Goal: Task Accomplishment & Management: Manage account settings

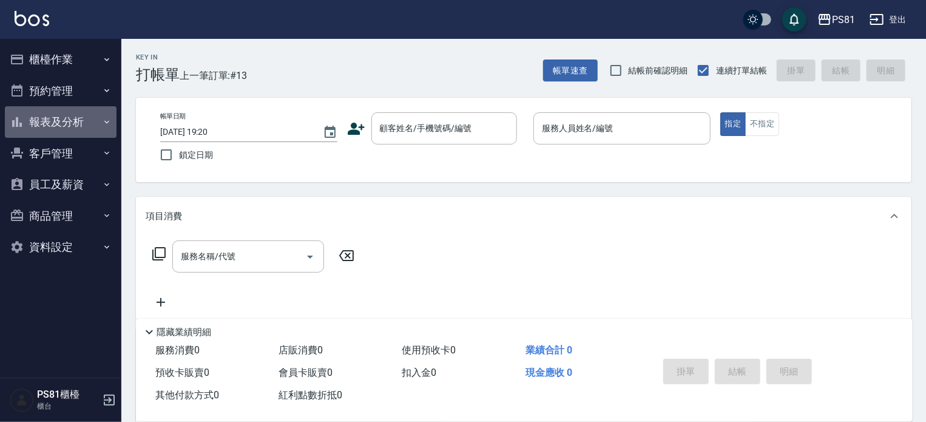
click at [89, 129] on button "報表及分析" at bounding box center [61, 122] width 112 height 32
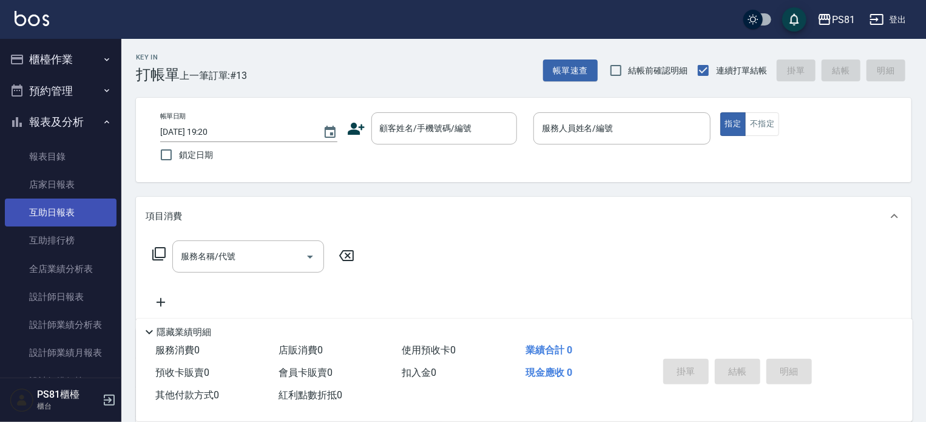
click at [100, 209] on link "互助日報表" at bounding box center [61, 212] width 112 height 28
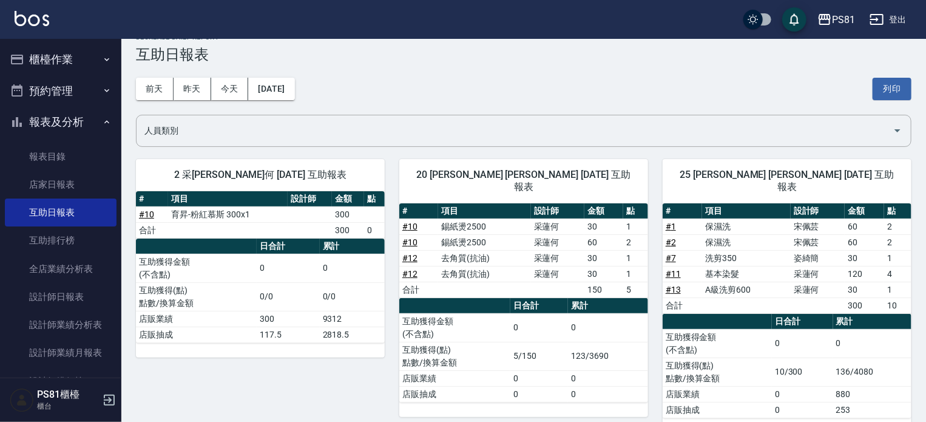
scroll to position [32, 0]
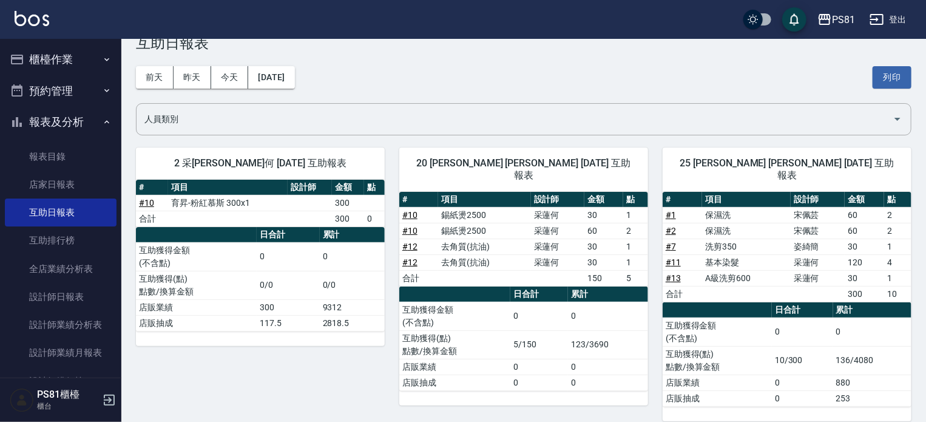
click at [56, 50] on button "櫃檯作業" at bounding box center [61, 60] width 112 height 32
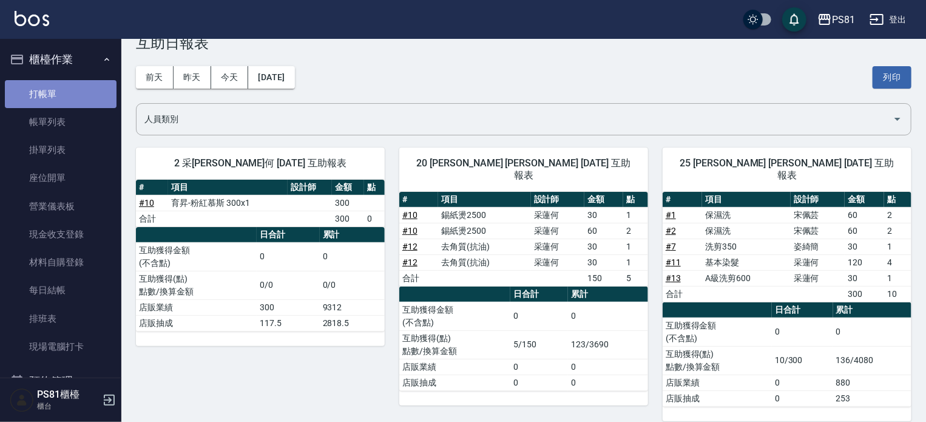
click at [73, 87] on link "打帳單" at bounding box center [61, 94] width 112 height 28
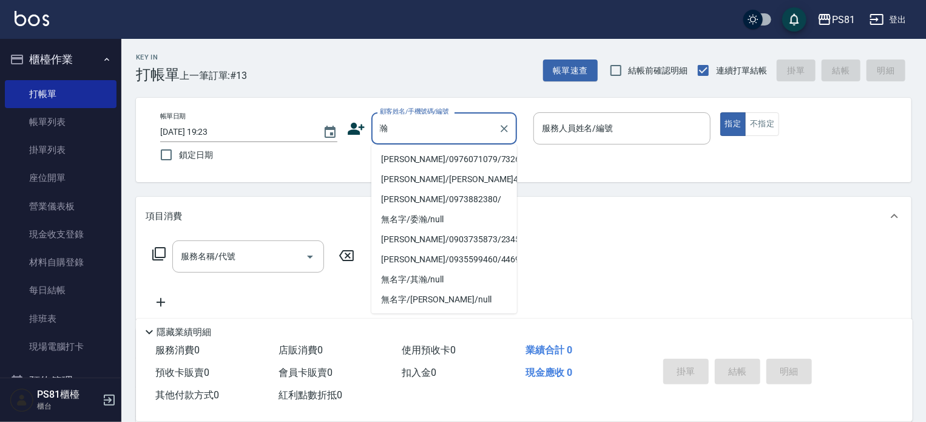
click at [448, 161] on li "[PERSON_NAME]/0976071079/7326" at bounding box center [444, 159] width 146 height 20
type input "[PERSON_NAME]/0976071079/7326"
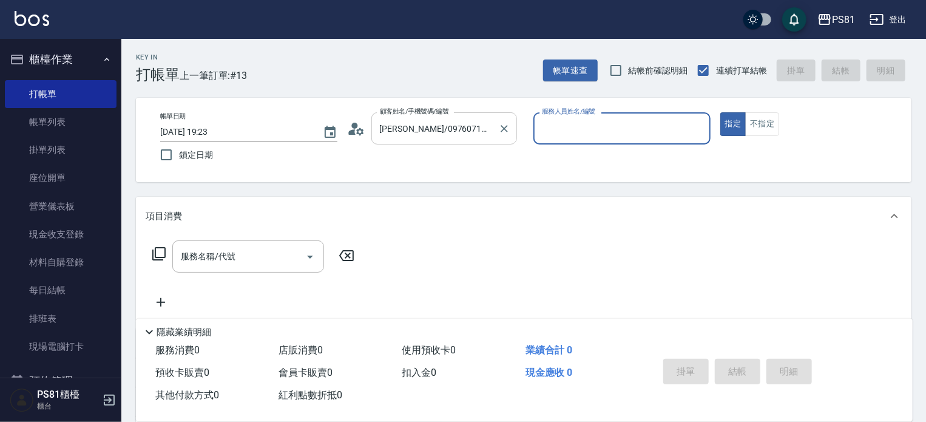
type input "綺綺-7"
click at [274, 268] on div "服務名稱/代號" at bounding box center [248, 256] width 152 height 32
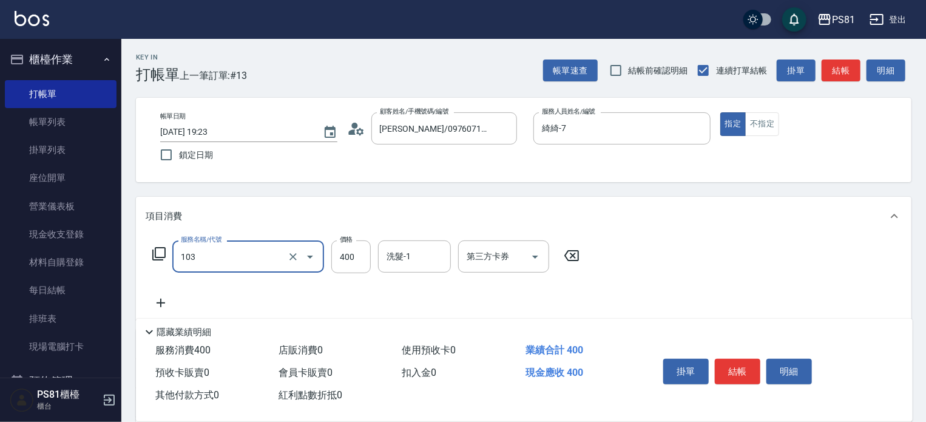
type input "C級洗剪400(103)"
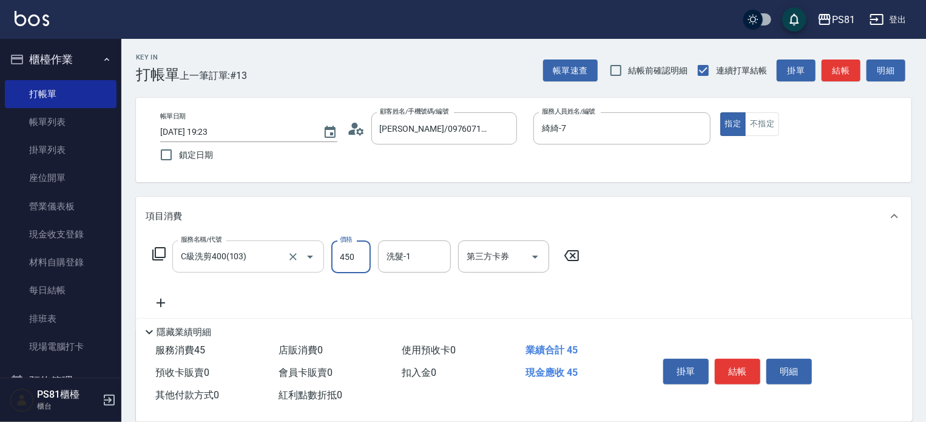
type input "450"
click at [743, 368] on button "結帳" at bounding box center [738, 371] width 46 height 25
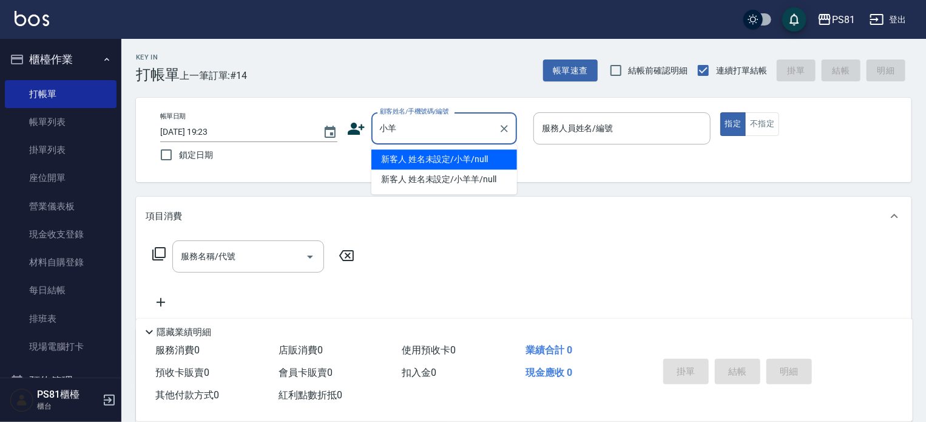
click at [431, 155] on li "新客人 姓名未設定/小羊/null" at bounding box center [444, 159] width 146 height 20
type input "新客人 姓名未設定/小羊/null"
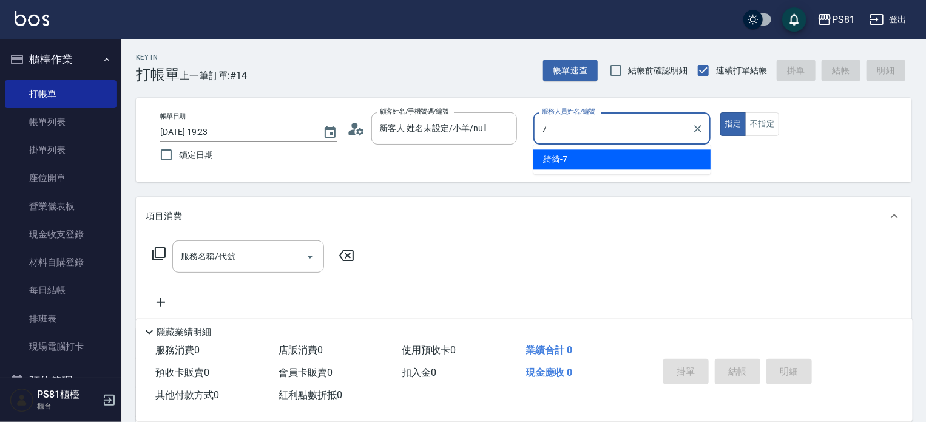
type input "綺綺-7"
type button "true"
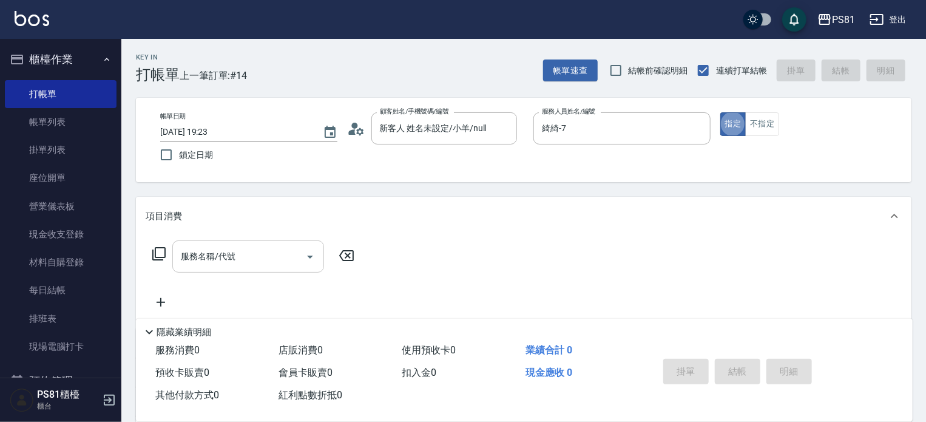
click at [258, 247] on input "服務名稱/代號" at bounding box center [239, 256] width 123 height 21
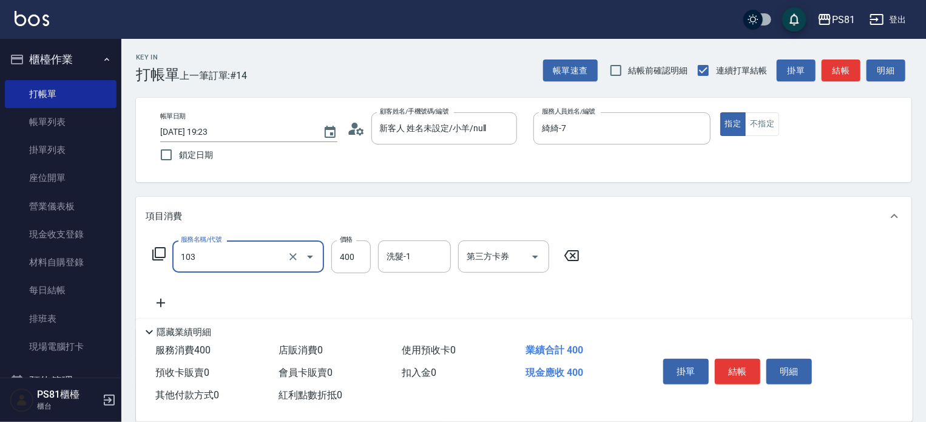
type input "5"
type input "C級洗剪400(103)"
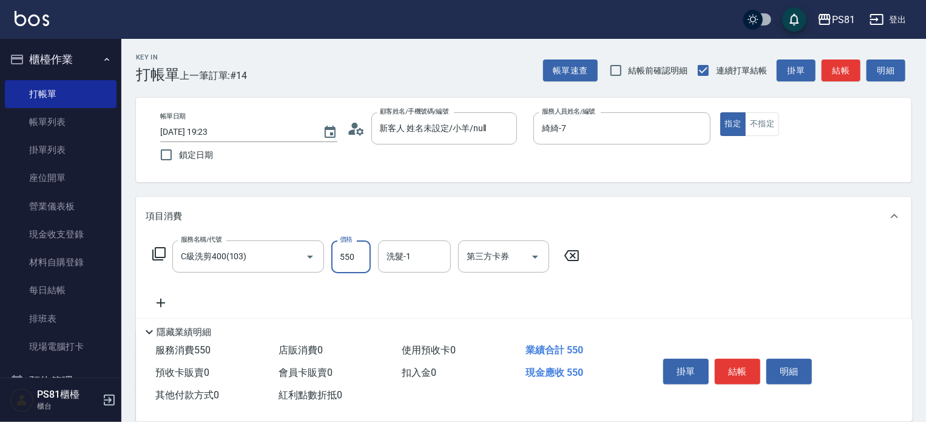
type input "550"
click at [747, 370] on button "結帳" at bounding box center [738, 371] width 46 height 25
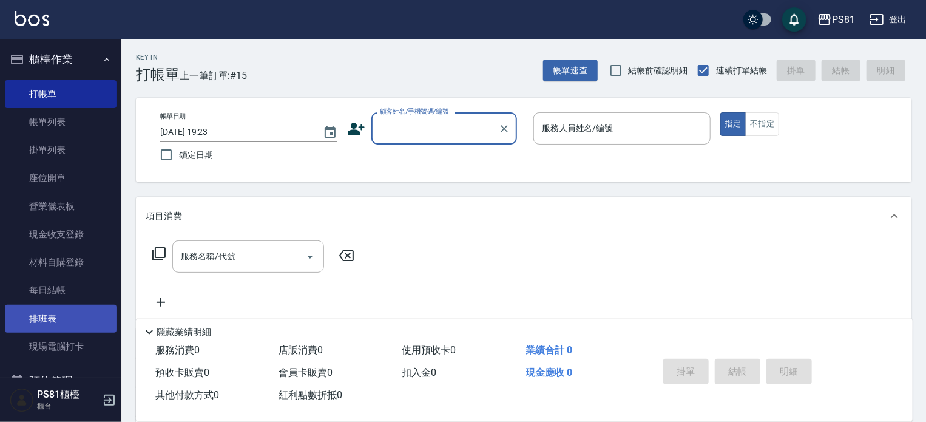
click at [27, 312] on link "排班表" at bounding box center [61, 319] width 112 height 28
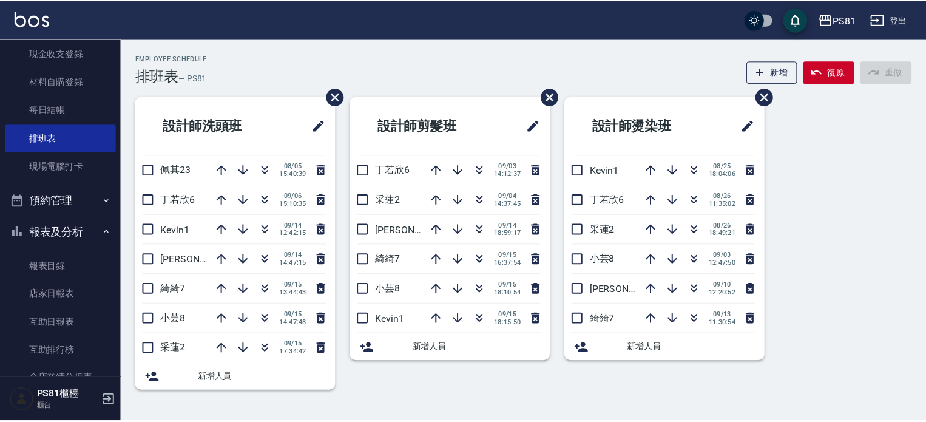
scroll to position [182, 0]
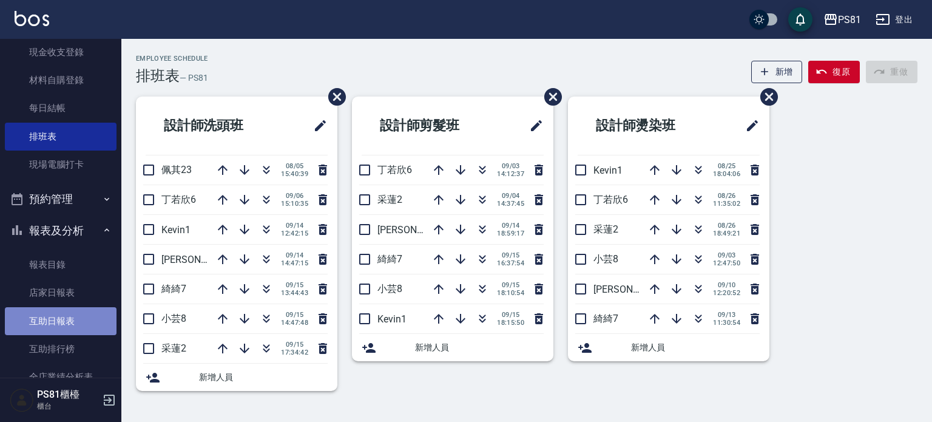
click at [72, 315] on link "互助日報表" at bounding box center [61, 321] width 112 height 28
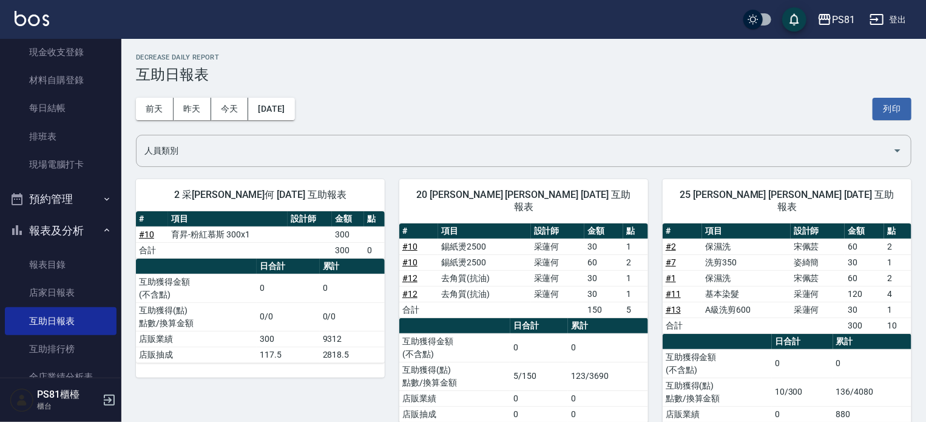
scroll to position [32, 0]
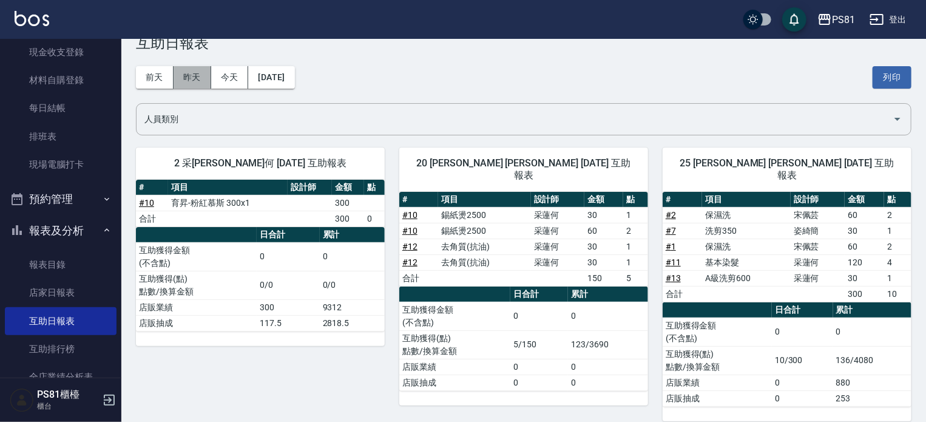
click at [192, 79] on button "昨天" at bounding box center [193, 77] width 38 height 22
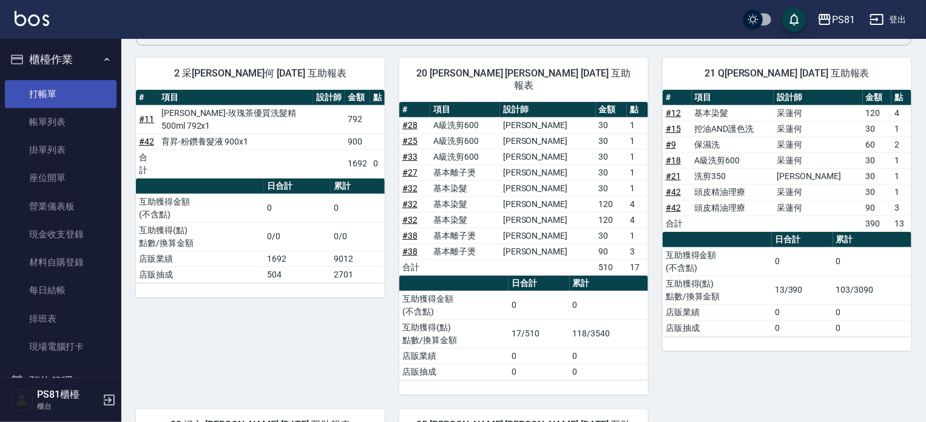
click at [19, 80] on link "打帳單" at bounding box center [61, 94] width 112 height 28
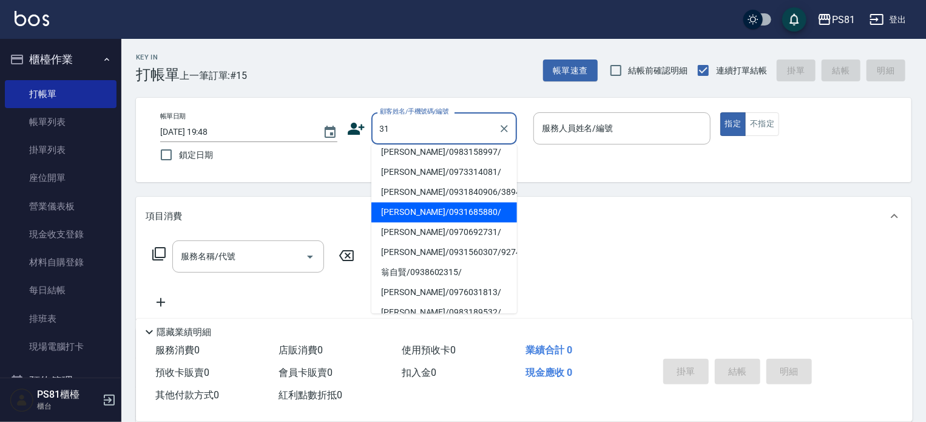
scroll to position [121, 0]
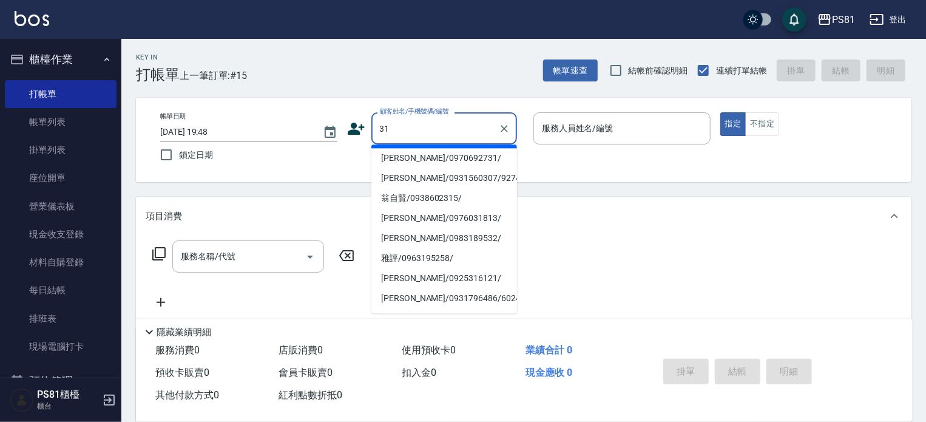
click at [457, 219] on li "[PERSON_NAME]/0976031813/" at bounding box center [444, 218] width 146 height 20
type input "[PERSON_NAME]/0976031813/"
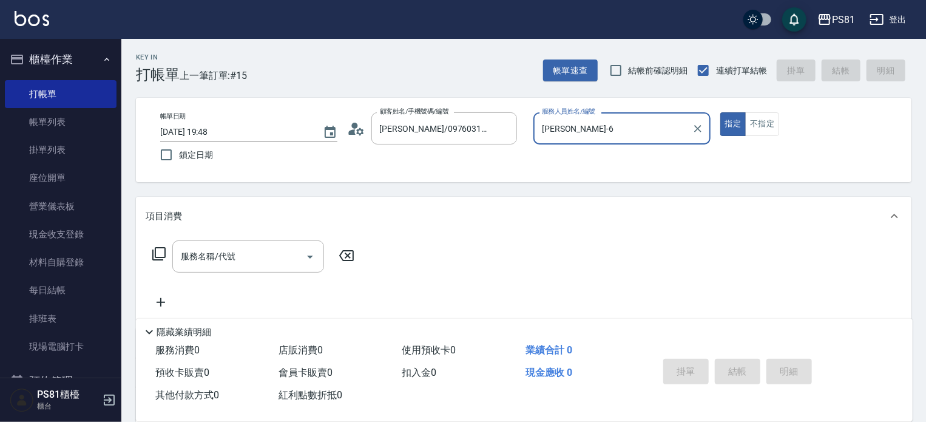
click at [551, 124] on input "[PERSON_NAME]-6" at bounding box center [613, 128] width 148 height 21
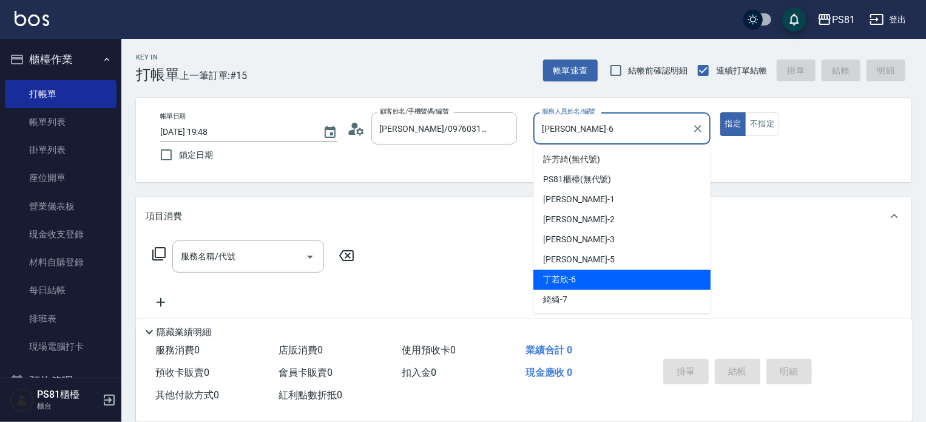
click at [551, 124] on input "[PERSON_NAME]-6" at bounding box center [613, 128] width 148 height 21
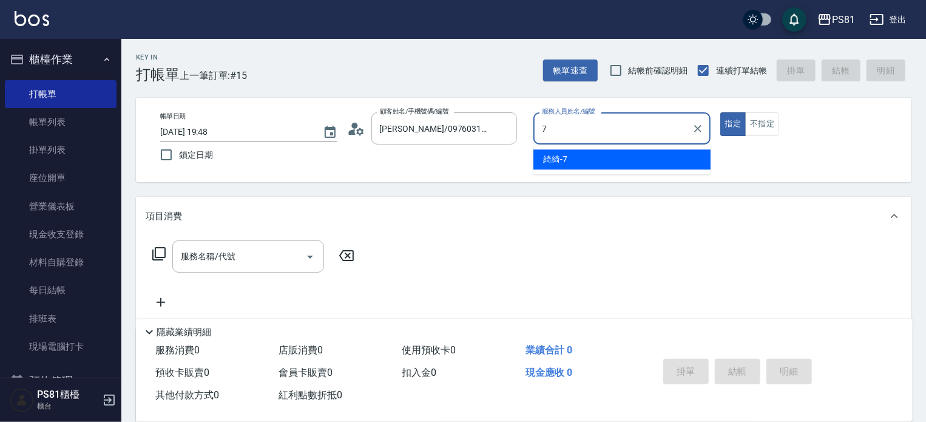
type input "綺綺-7"
type button "true"
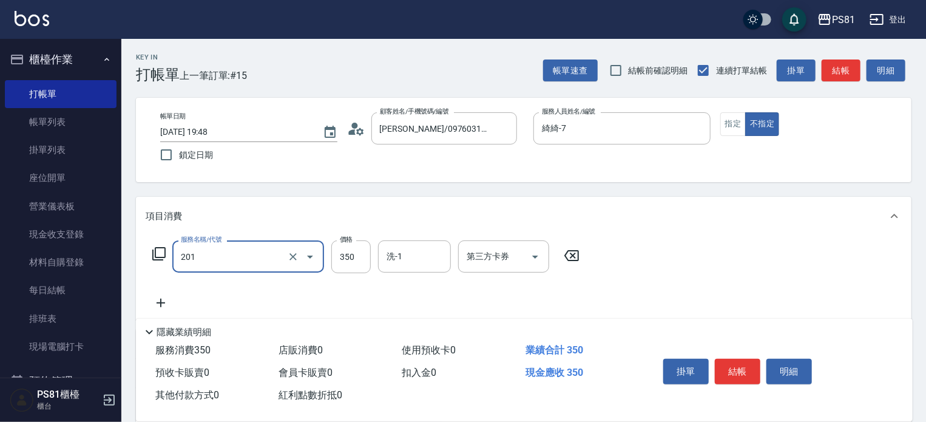
type input "洗剪350(201)"
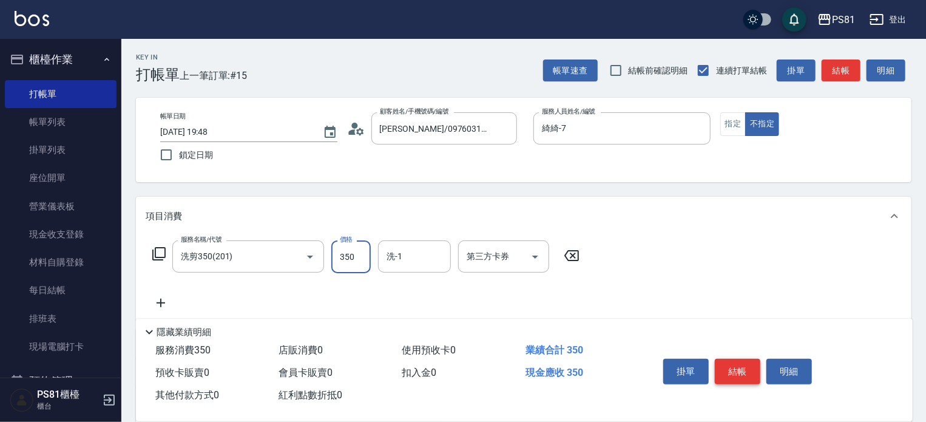
click at [745, 371] on button "結帳" at bounding box center [738, 371] width 46 height 25
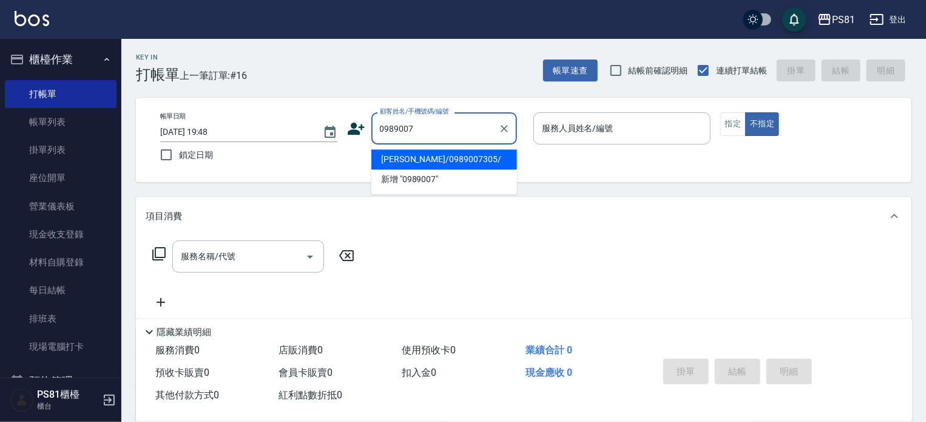
click at [422, 162] on li "[PERSON_NAME]/0989007305/" at bounding box center [444, 159] width 146 height 20
type input "[PERSON_NAME]/0989007305/"
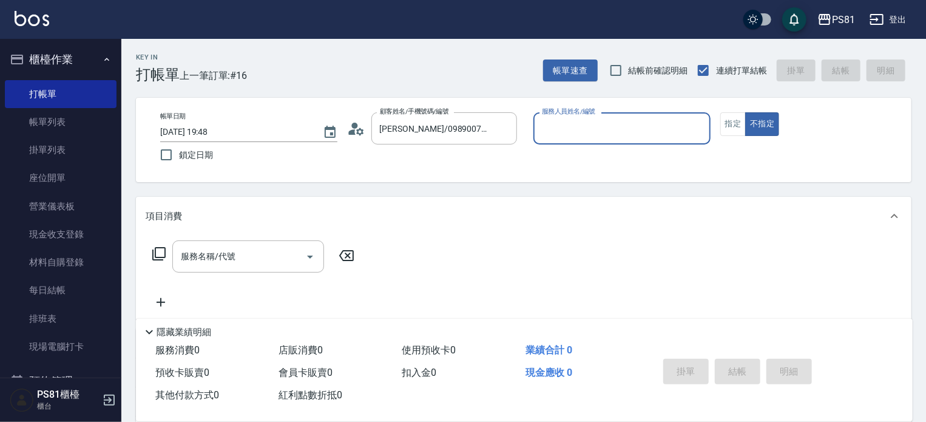
type input "[PERSON_NAME]-6"
click at [694, 127] on icon "Clear" at bounding box center [698, 129] width 12 height 12
click at [735, 122] on button "指定" at bounding box center [733, 124] width 26 height 24
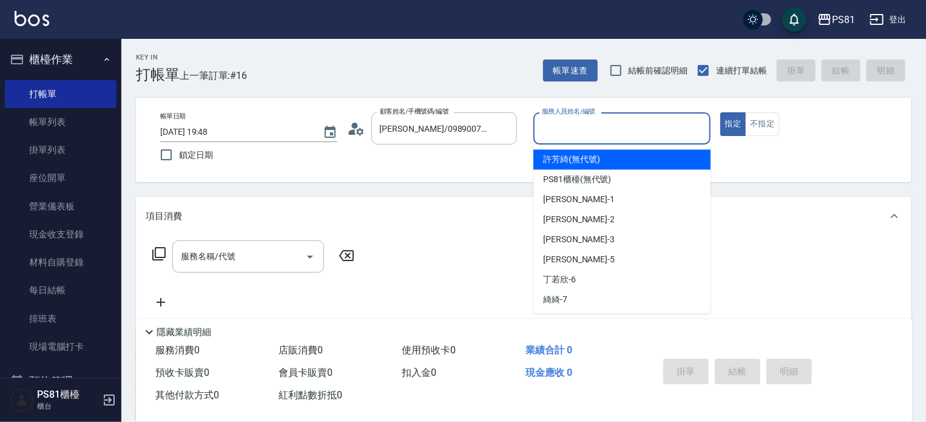
click at [589, 126] on input "服務人員姓名/編號" at bounding box center [622, 128] width 166 height 21
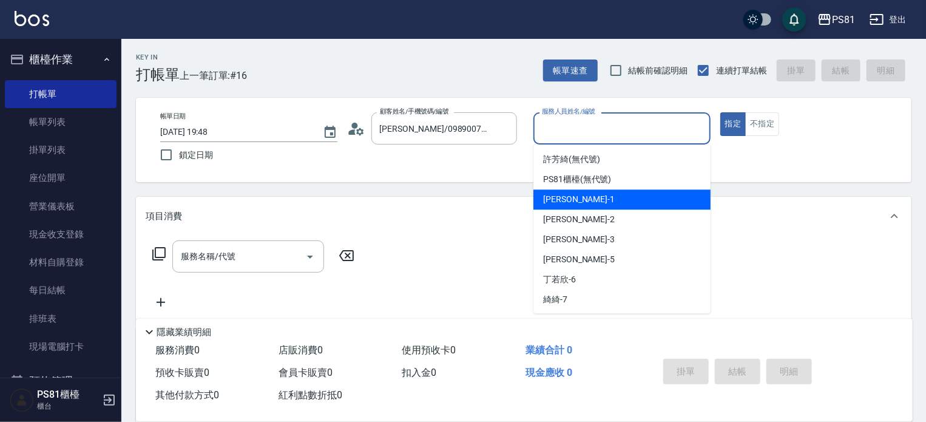
click at [583, 199] on div "[PERSON_NAME] -1" at bounding box center [621, 199] width 177 height 20
type input "[PERSON_NAME]-1"
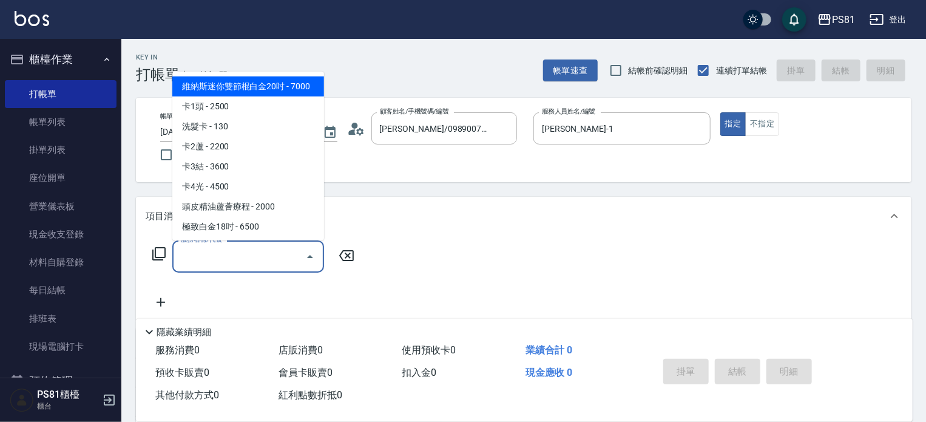
click at [263, 260] on input "服務名稱/代號" at bounding box center [239, 256] width 123 height 21
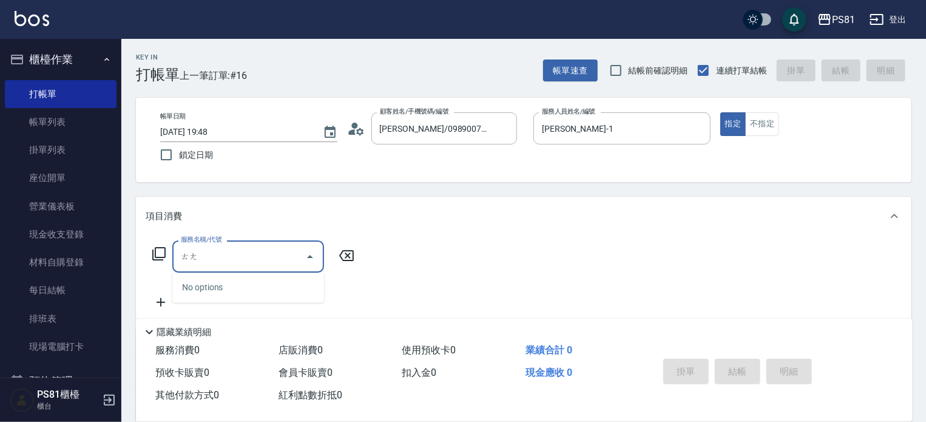
type input "燙"
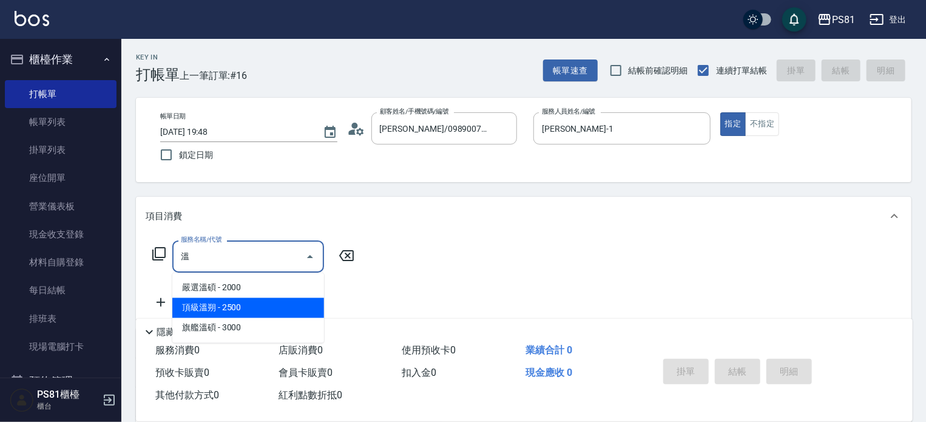
click at [240, 298] on span "頂級溫朔 - 2500" at bounding box center [248, 308] width 152 height 20
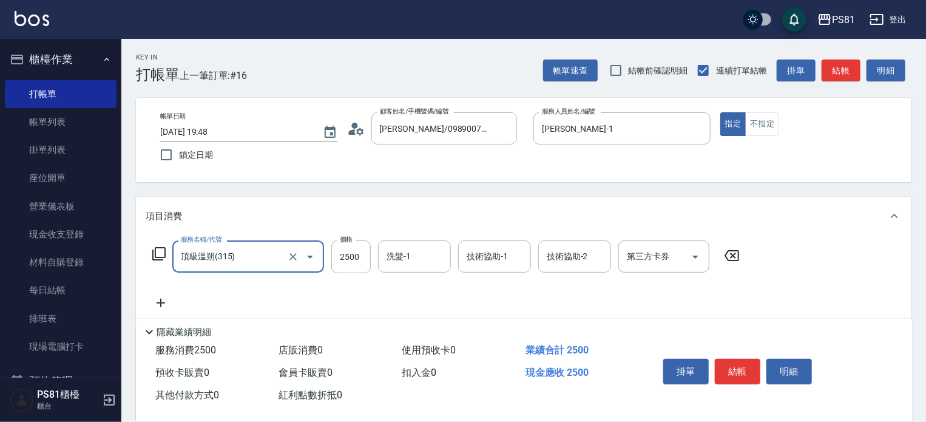
type input "頂級溫朔(315)"
click at [163, 302] on icon at bounding box center [161, 302] width 30 height 15
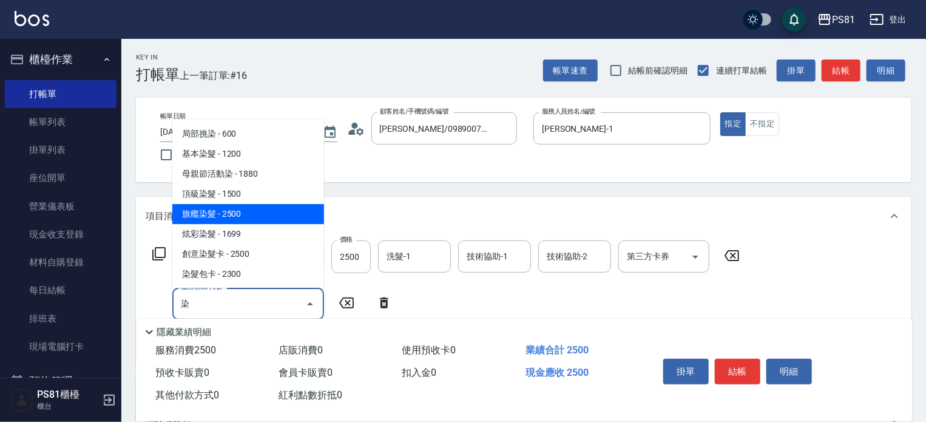
click at [240, 220] on span "旗艦染髮 - 2500" at bounding box center [248, 214] width 152 height 20
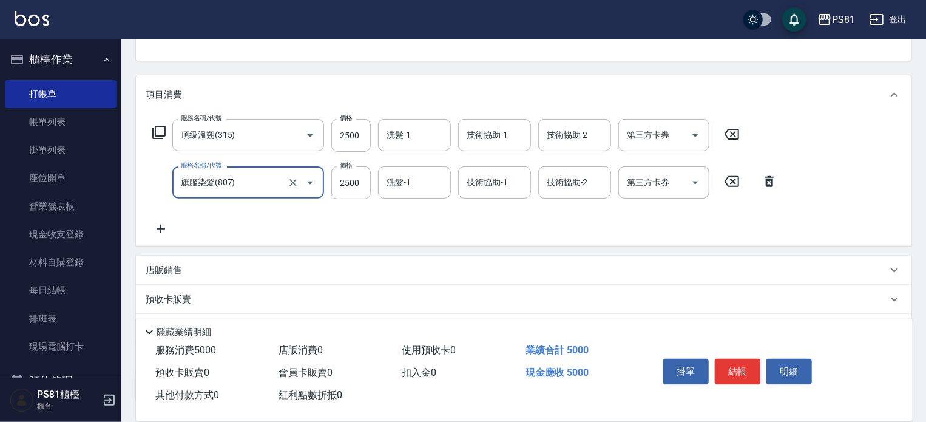
type input "旗艦染髮(807)"
click at [159, 229] on icon at bounding box center [161, 228] width 8 height 8
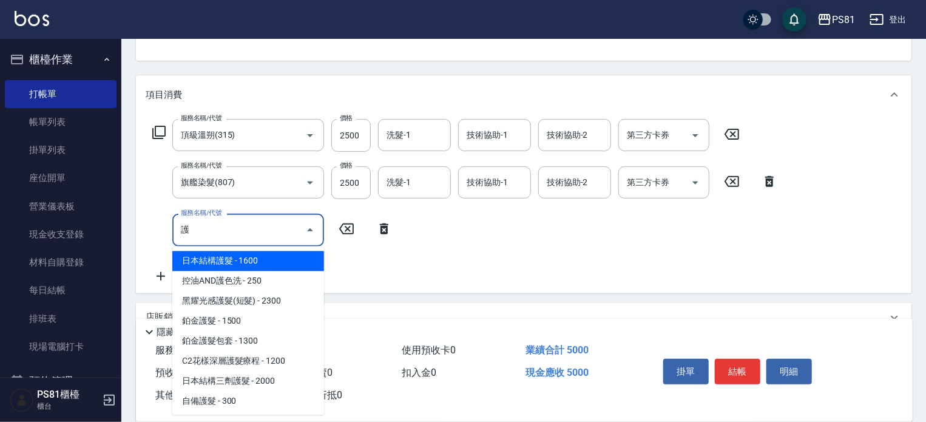
click at [265, 259] on span "日本結構護髮 - 1600" at bounding box center [248, 261] width 152 height 20
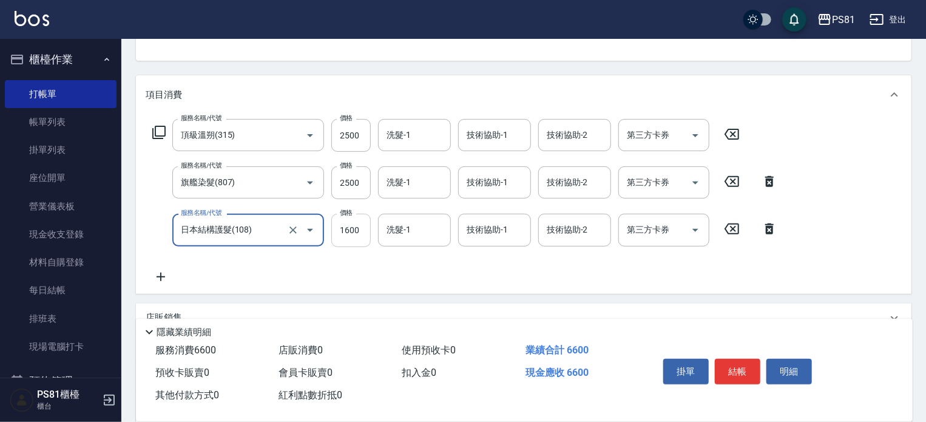
type input "日本結構護髮(108)"
click at [348, 228] on input "1600" at bounding box center [350, 230] width 39 height 33
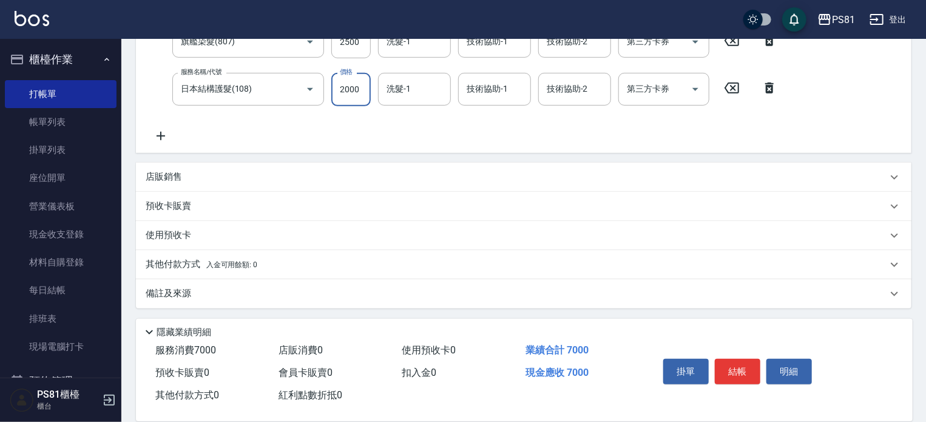
scroll to position [263, 0]
type input "2000"
click at [196, 268] on p "其他付款方式 入金可用餘額: 0" at bounding box center [202, 263] width 112 height 13
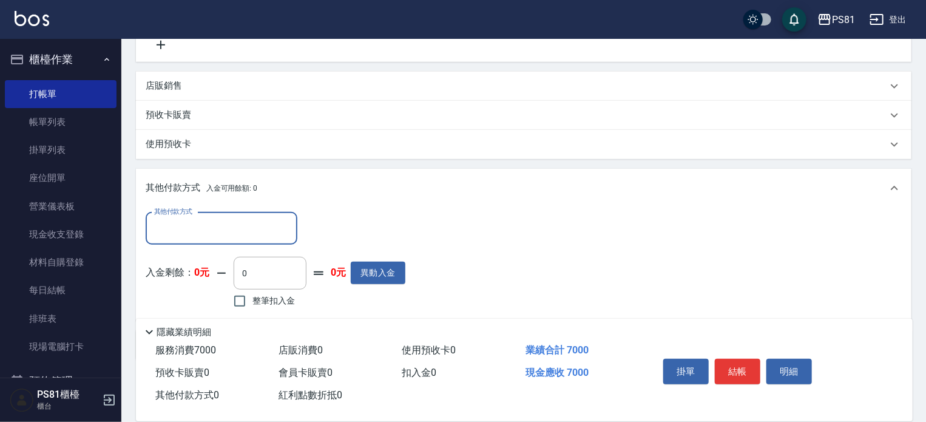
scroll to position [406, 0]
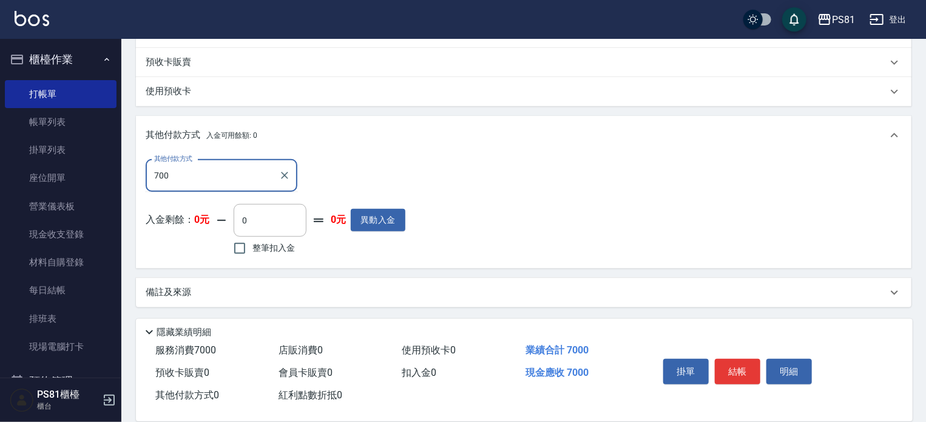
type input "7000"
click at [283, 169] on icon "Clear" at bounding box center [284, 175] width 12 height 12
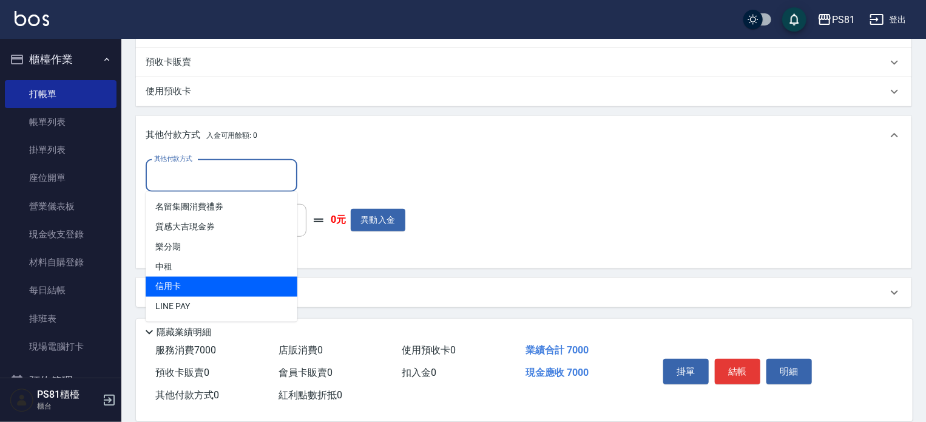
click at [215, 288] on span "信用卡" at bounding box center [222, 287] width 152 height 20
type input "信用卡"
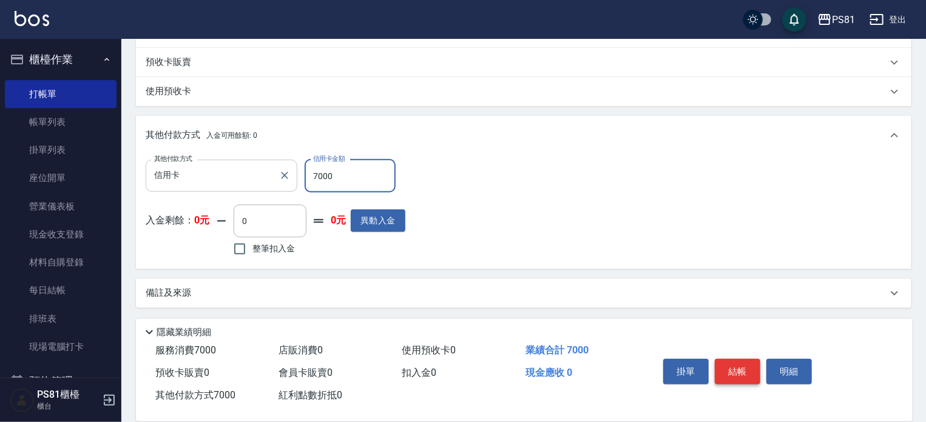
type input "7000"
click at [750, 375] on button "結帳" at bounding box center [738, 371] width 46 height 25
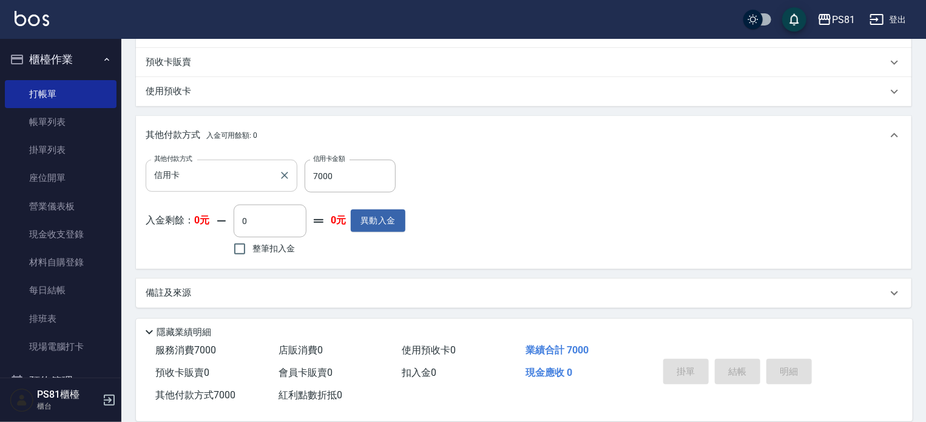
type input "[DATE] 20:14"
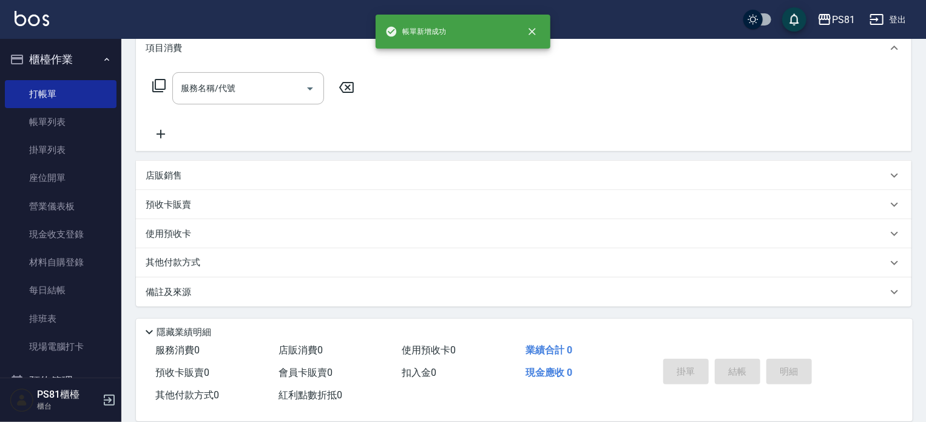
scroll to position [0, 0]
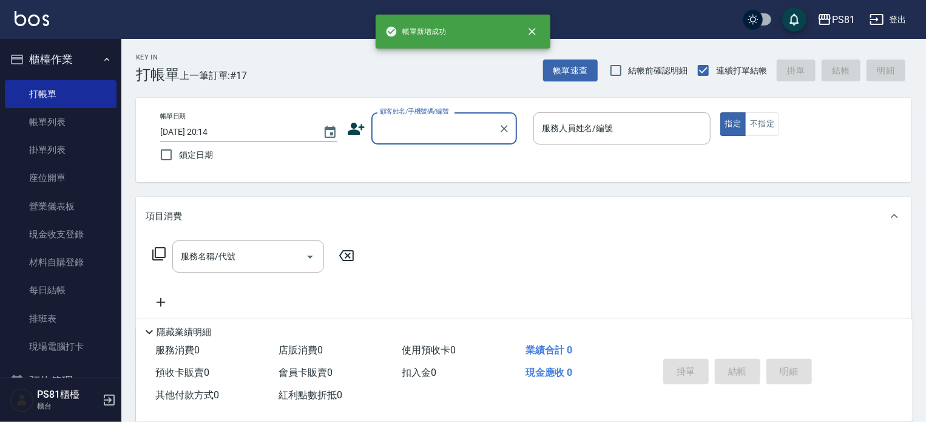
click at [454, 132] on input "顧客姓名/手機號碼/編號" at bounding box center [435, 128] width 116 height 21
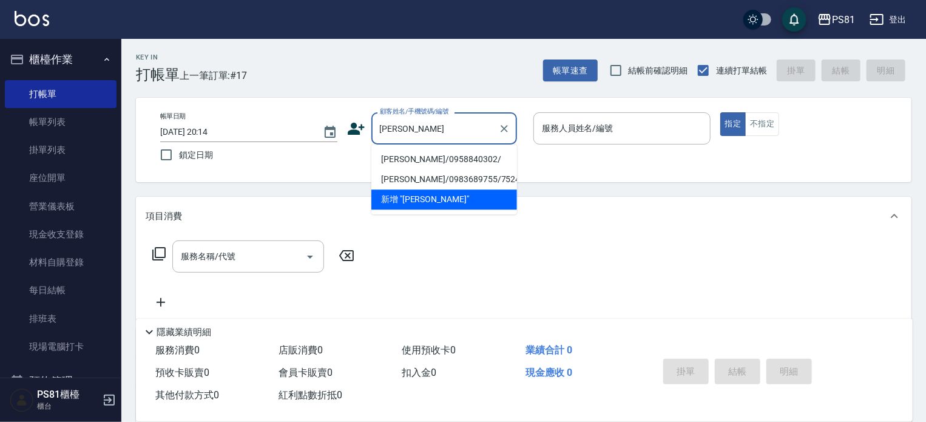
click at [433, 161] on li "[PERSON_NAME]/0958840302/" at bounding box center [444, 159] width 146 height 20
type input "[PERSON_NAME]/0958840302/"
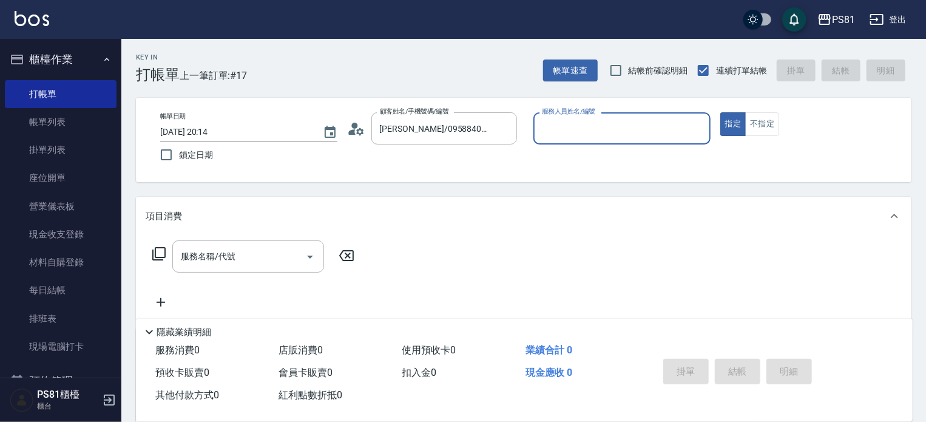
click at [582, 135] on input "服務人員姓名/編號" at bounding box center [622, 128] width 166 height 21
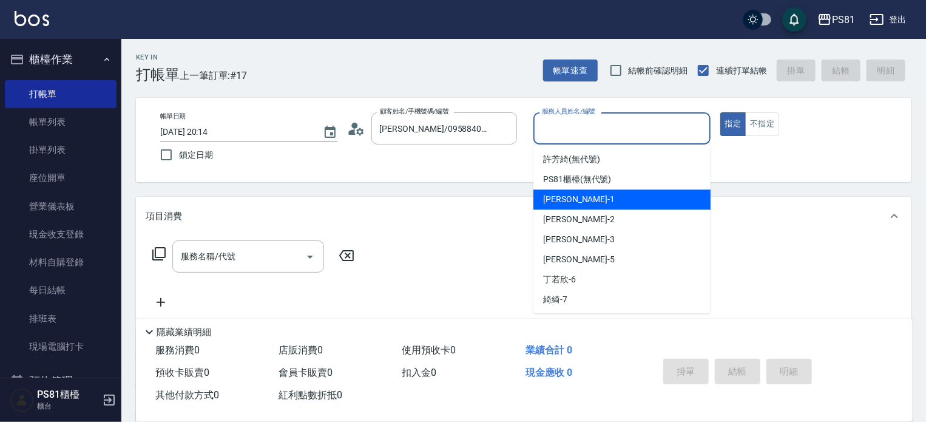
click at [576, 201] on div "[PERSON_NAME] -1" at bounding box center [621, 199] width 177 height 20
type input "[PERSON_NAME]-1"
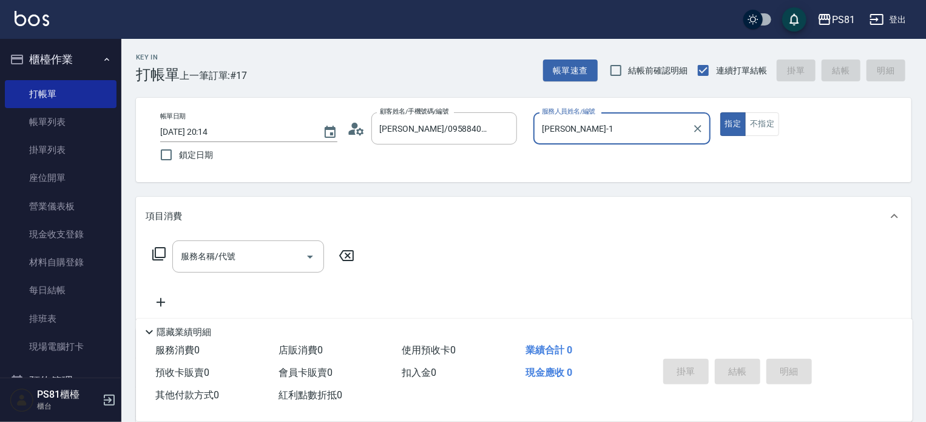
click at [231, 254] on input "服務名稱/代號" at bounding box center [239, 256] width 123 height 21
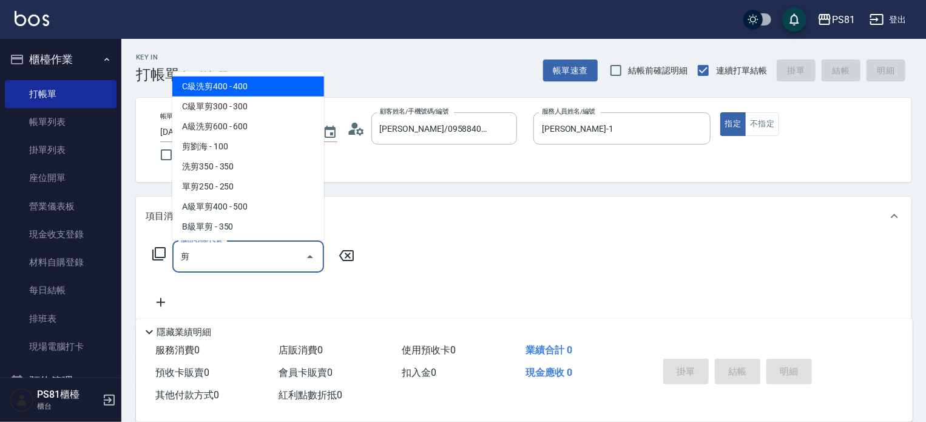
click at [226, 89] on span "C級洗剪400 - 400" at bounding box center [248, 86] width 152 height 20
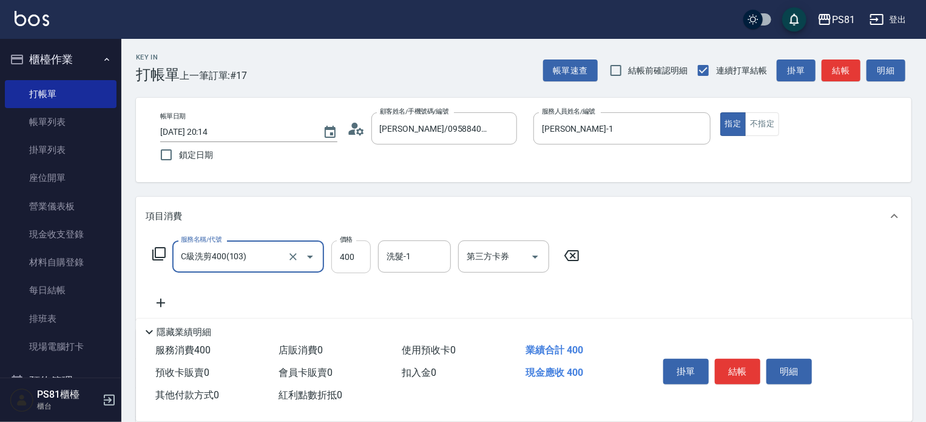
type input "C級洗剪400(103)"
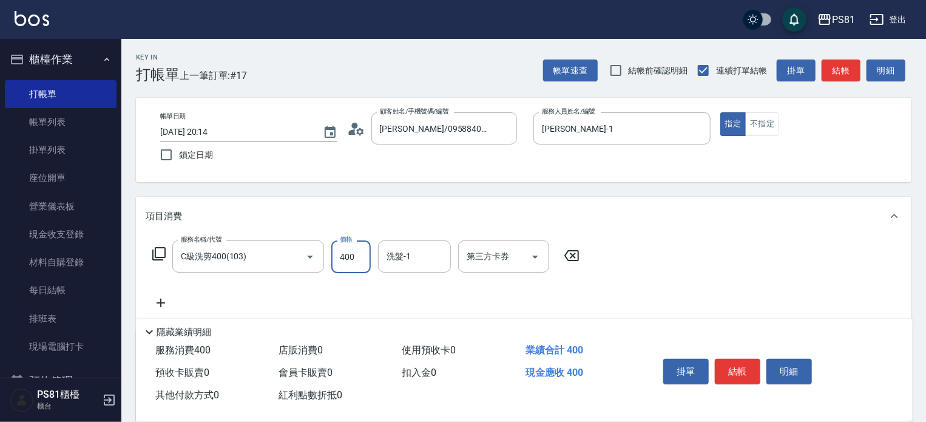
click at [356, 255] on input "400" at bounding box center [350, 256] width 39 height 33
type input "500"
click at [729, 365] on button "結帳" at bounding box center [738, 371] width 46 height 25
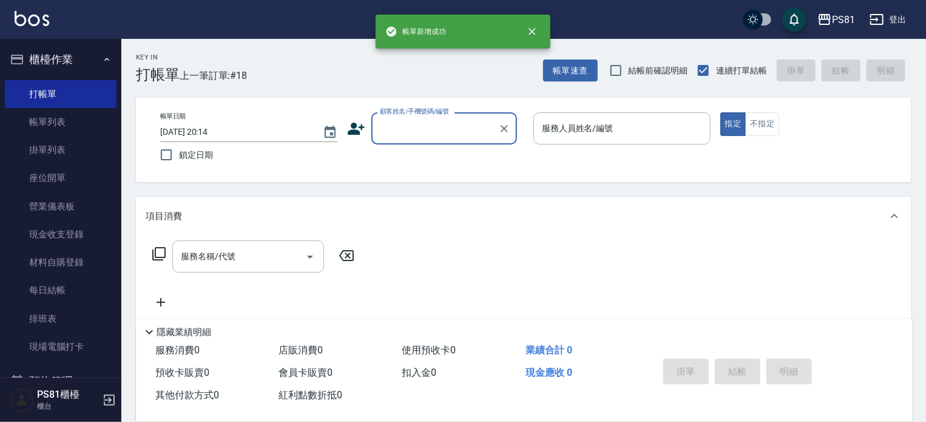
click at [401, 132] on input "顧客姓名/手機號碼/編號" at bounding box center [435, 128] width 116 height 21
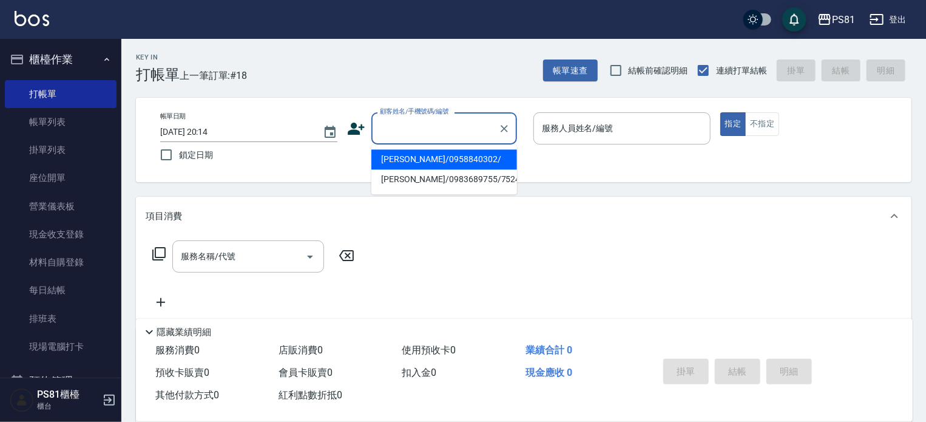
drag, startPoint x: 427, startPoint y: 162, endPoint x: 485, endPoint y: 172, distance: 59.2
click at [427, 162] on li "[PERSON_NAME]/0958840302/" at bounding box center [444, 159] width 146 height 20
type input "[PERSON_NAME]/0958840302/"
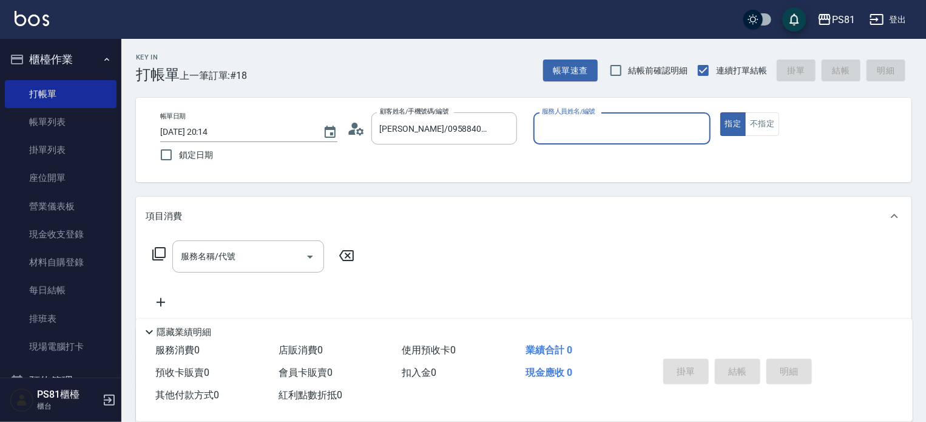
click at [576, 126] on input "服務人員姓名/編號" at bounding box center [622, 128] width 166 height 21
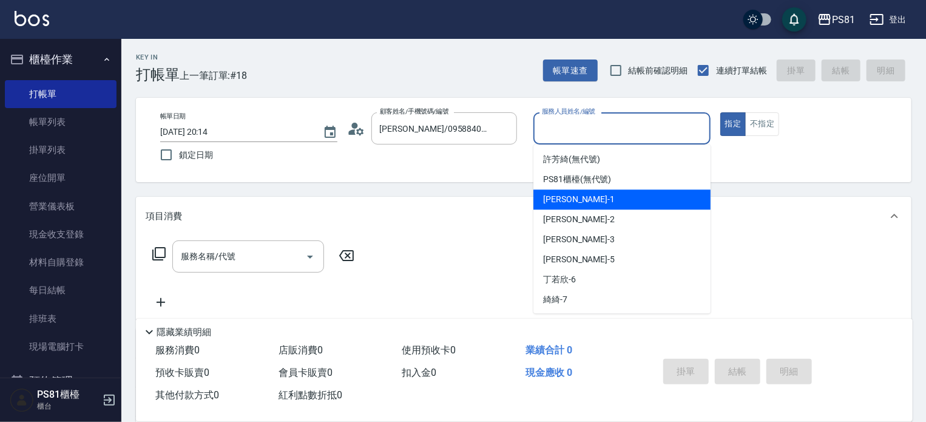
click at [561, 208] on div "[PERSON_NAME] -1" at bounding box center [621, 199] width 177 height 20
type input "[PERSON_NAME]-1"
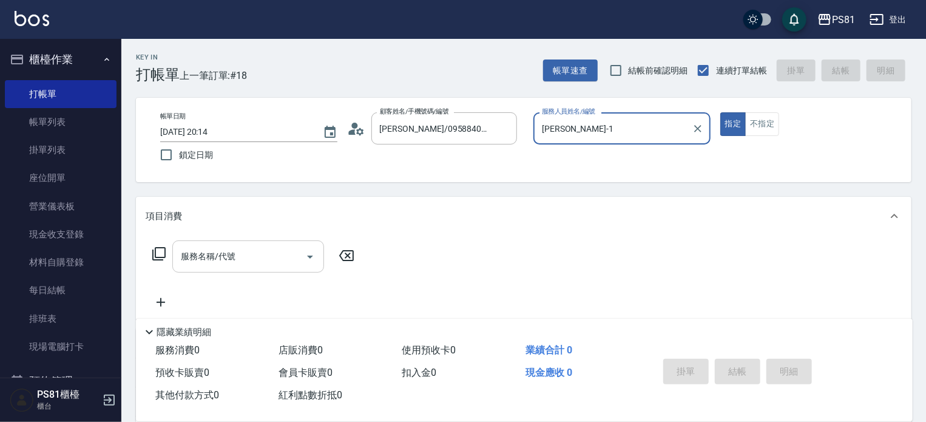
click at [243, 265] on input "服務名稱/代號" at bounding box center [239, 256] width 123 height 21
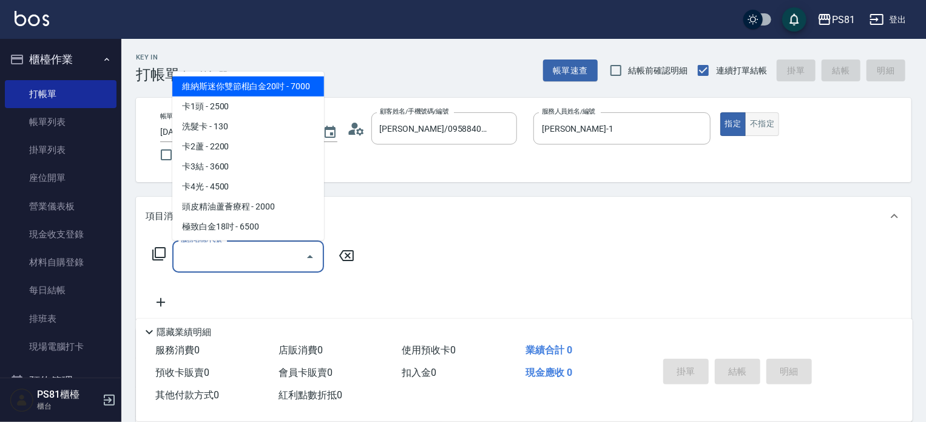
click at [770, 123] on button "不指定" at bounding box center [762, 124] width 34 height 24
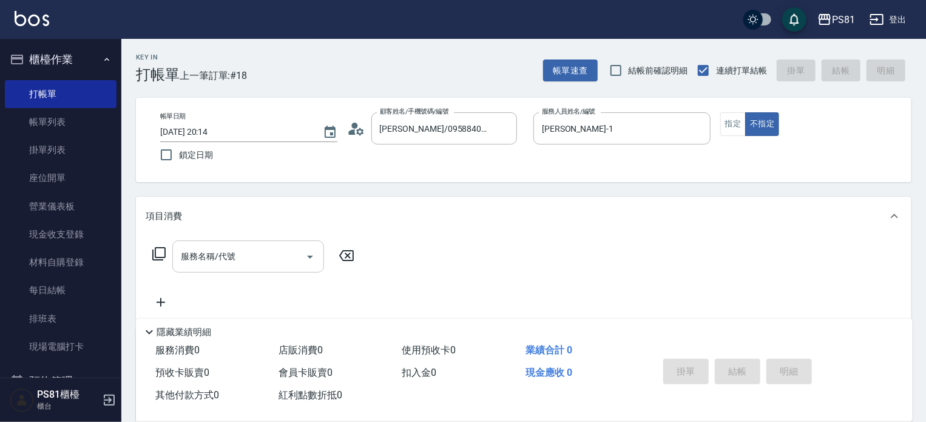
click at [260, 257] on input "服務名稱/代號" at bounding box center [239, 256] width 123 height 21
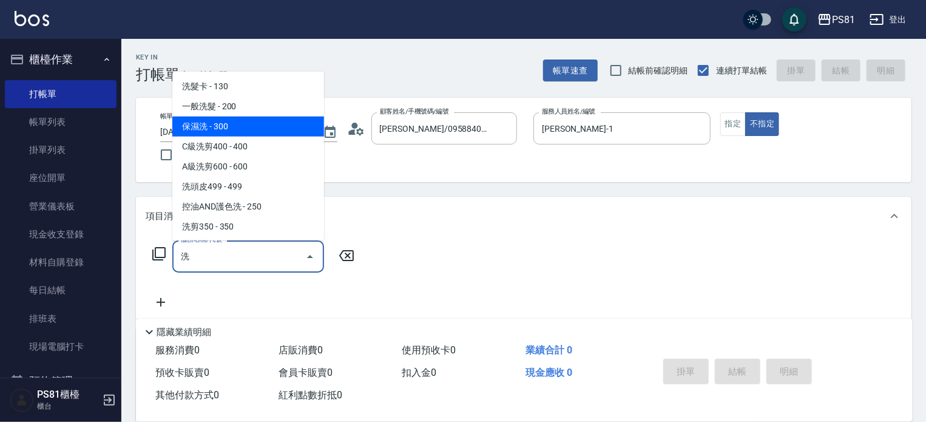
drag, startPoint x: 238, startPoint y: 121, endPoint x: 204, endPoint y: 141, distance: 39.4
click at [217, 136] on ul "洗髮卡 - 130 一般洗髮 - 200 保濕洗 - 300 C級洗剪400 - 400 A級洗剪600 - 600 洗頭皮499 - 499 控油AND護色…" at bounding box center [248, 156] width 152 height 169
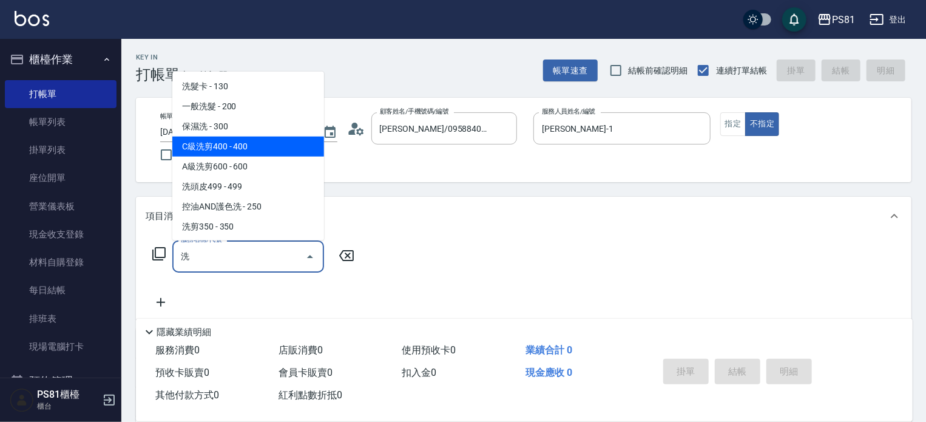
click at [211, 155] on span "C級洗剪400 - 400" at bounding box center [248, 147] width 152 height 20
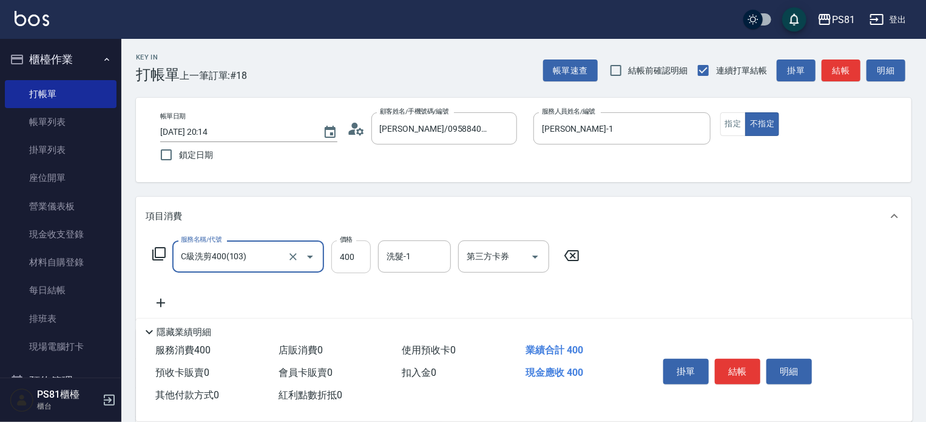
type input "C級洗剪400(103)"
click at [357, 252] on input "400" at bounding box center [350, 256] width 39 height 33
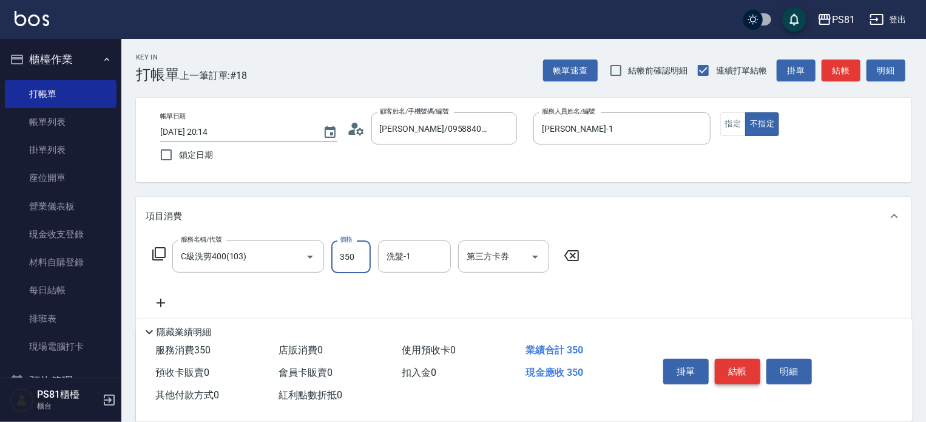
type input "350"
click at [749, 374] on button "結帳" at bounding box center [738, 371] width 46 height 25
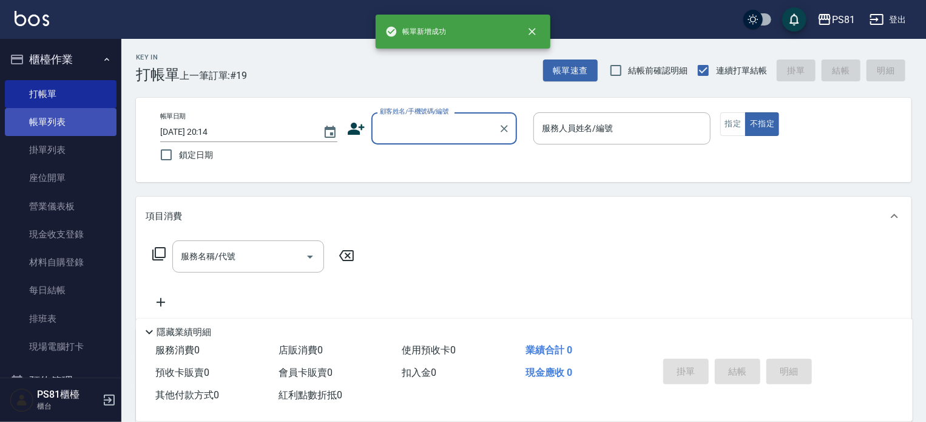
click at [53, 117] on link "帳單列表" at bounding box center [61, 122] width 112 height 28
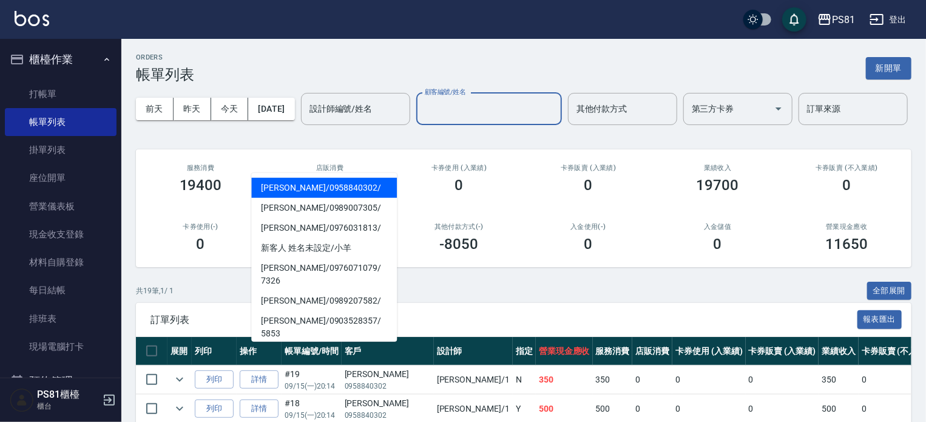
click at [422, 120] on input "顧客編號/姓名" at bounding box center [489, 108] width 135 height 21
click at [306, 120] on input "設計師編號/姓名" at bounding box center [355, 108] width 98 height 21
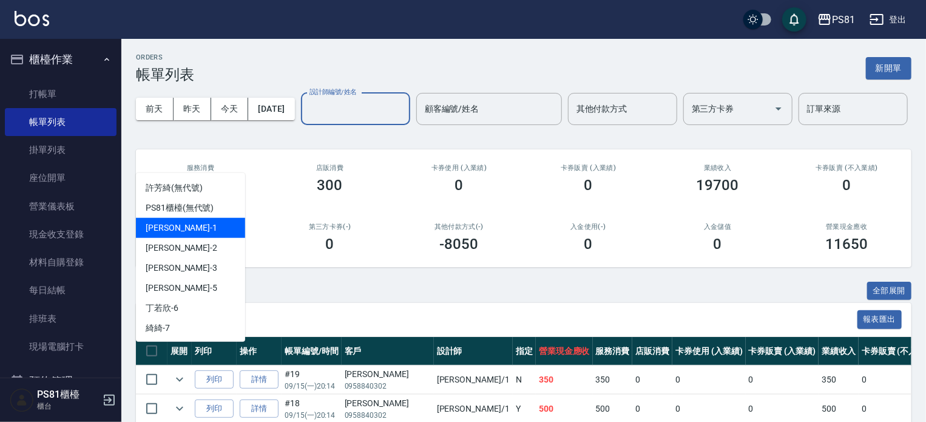
click at [172, 235] on div "[PERSON_NAME] -1" at bounding box center [190, 228] width 109 height 20
type input "[PERSON_NAME]-1"
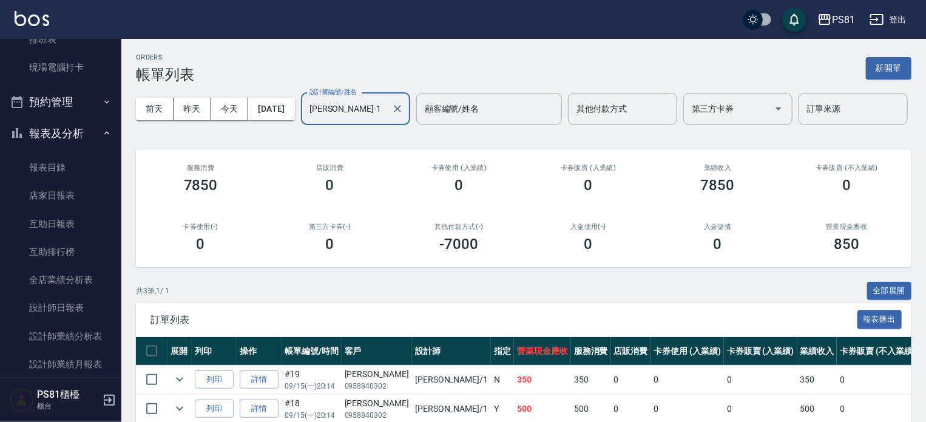
scroll to position [364, 0]
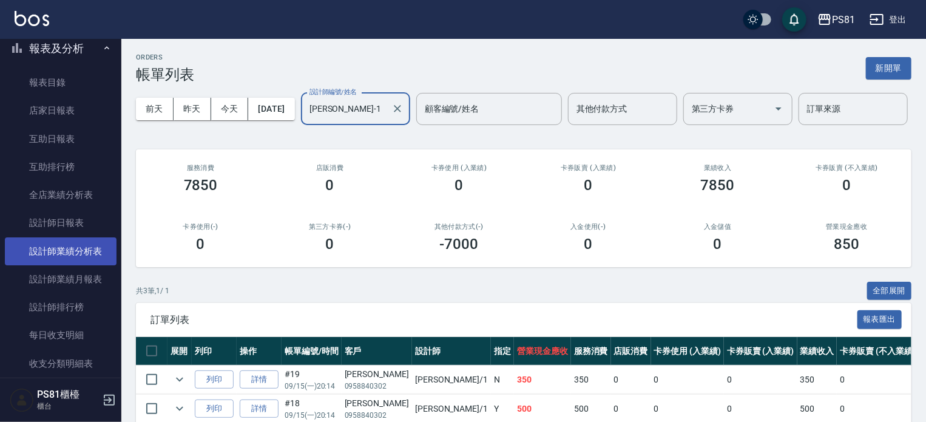
click at [67, 247] on link "設計師業績分析表" at bounding box center [61, 251] width 112 height 28
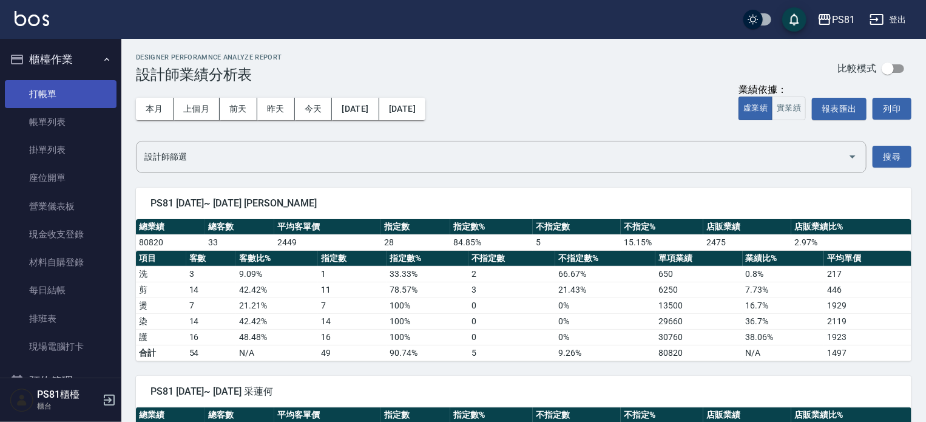
click at [32, 92] on link "打帳單" at bounding box center [61, 94] width 112 height 28
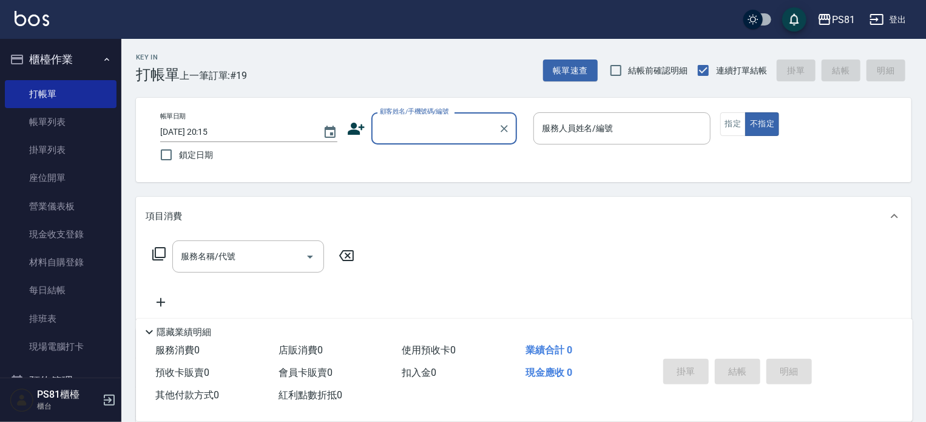
click at [439, 130] on input "顧客姓名/手機號碼/編號" at bounding box center [435, 128] width 116 height 21
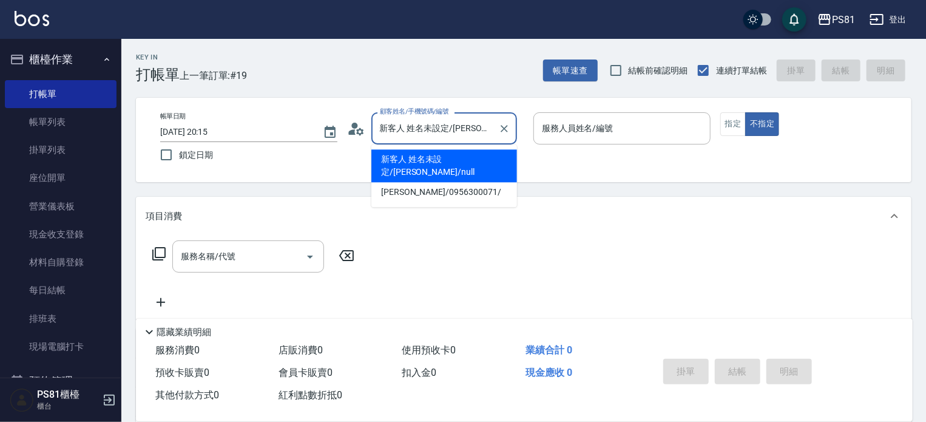
click at [436, 137] on input "新客人 姓名未設定/[PERSON_NAME]/null" at bounding box center [435, 128] width 116 height 21
click at [434, 161] on li "新客人 姓名未設定/[PERSON_NAME]/null" at bounding box center [444, 165] width 146 height 33
click at [573, 116] on div "服務人員姓名/編號" at bounding box center [621, 128] width 177 height 32
type input "新客人 姓名未設定/[PERSON_NAME]/null"
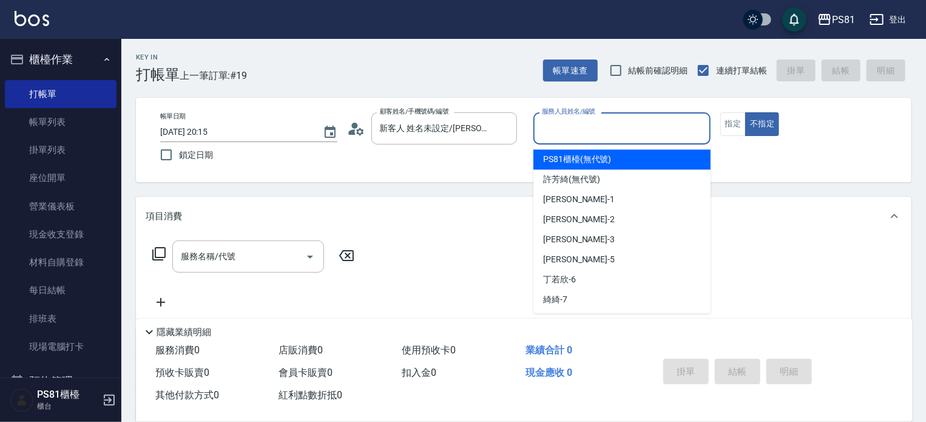
click at [558, 124] on input "服務人員姓名/編號" at bounding box center [622, 128] width 166 height 21
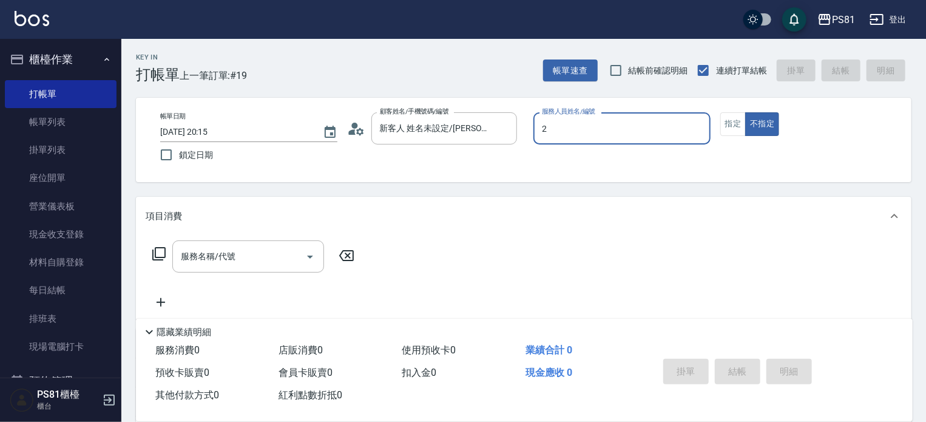
type input "[DEMOGRAPHIC_DATA]-2"
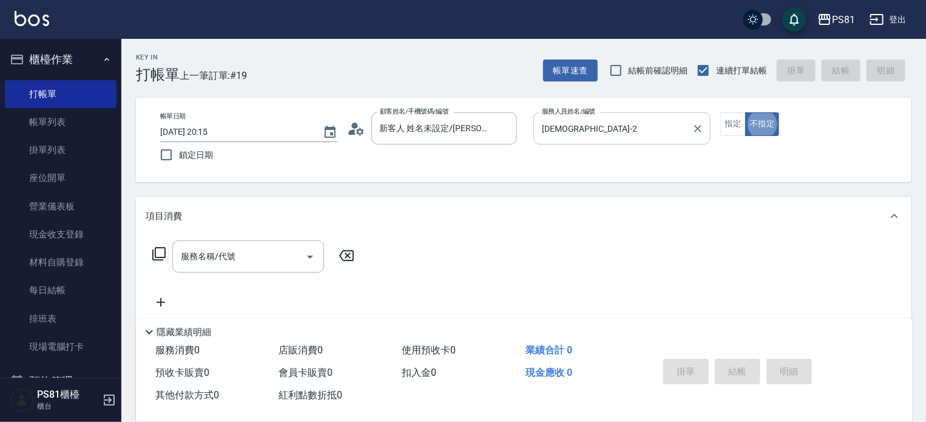
type button "false"
click at [729, 126] on button "指定" at bounding box center [733, 124] width 26 height 24
click at [729, 124] on button "指定" at bounding box center [733, 124] width 26 height 24
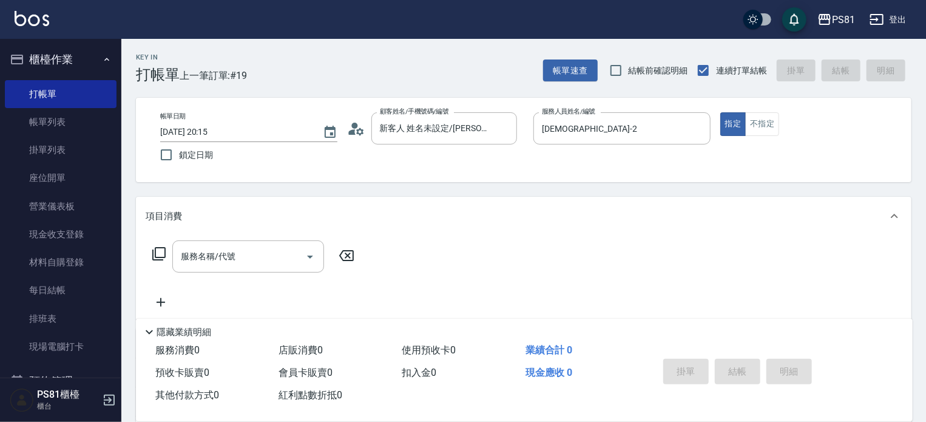
click at [737, 146] on div "帳單日期 [DATE] 20:15 鎖定日期 顧客姓名/手機號碼/編號 新客人 姓名未設定/[PERSON_NAME]/null 顧客姓名/手機號碼/編號 服…" at bounding box center [523, 139] width 746 height 55
click at [732, 124] on button "指定" at bounding box center [733, 124] width 26 height 24
click at [255, 257] on input "服務名稱/代號" at bounding box center [239, 256] width 123 height 21
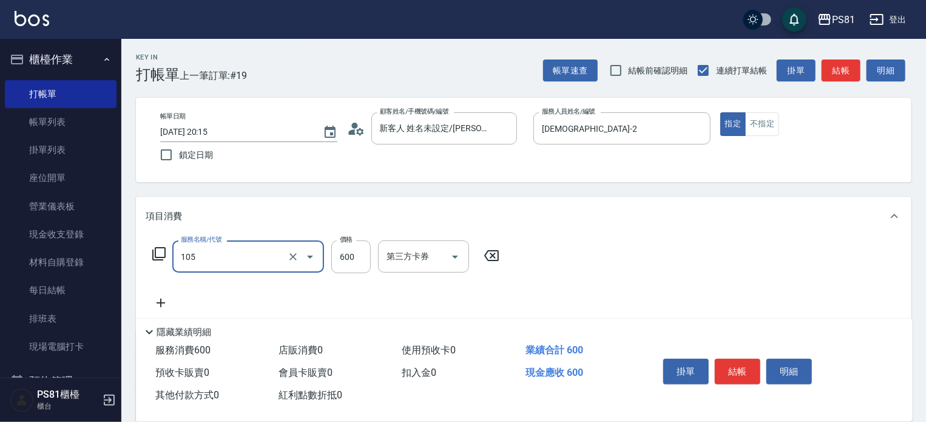
type input "A級洗剪600(105)"
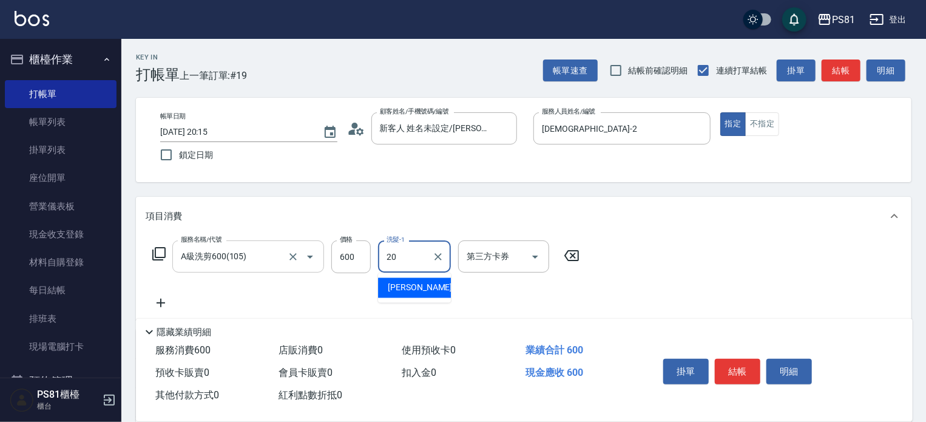
type input "[PERSON_NAME]-20"
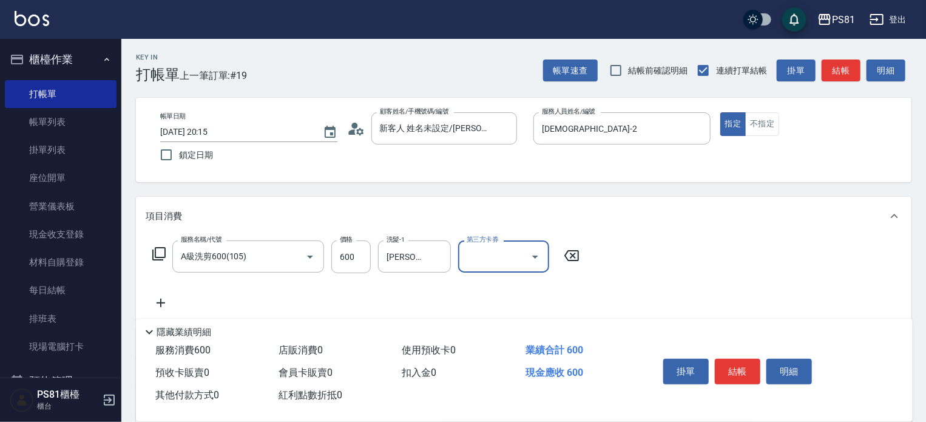
click at [726, 305] on div "服務名稱/代號 A級洗剪600(105) 服務名稱/代號 價格 600 價格 洗髮-1 [PERSON_NAME]-20 洗髮-1 第三方卡券 第三方卡券" at bounding box center [523, 277] width 775 height 84
click at [650, 270] on div "服務名稱/代號 A級洗剪600(105) 服務名稱/代號 價格 600 價格 洗髮-1 [PERSON_NAME]-20 洗髮-1 第三方卡券 第三方卡券" at bounding box center [523, 277] width 775 height 84
click at [643, 260] on div "服務名稱/代號 A級洗剪600(105) 服務名稱/代號 價格 600 價格 洗髮-1 [PERSON_NAME]-20 洗髮-1 第三方卡券 第三方卡券" at bounding box center [523, 277] width 775 height 84
drag, startPoint x: 741, startPoint y: 371, endPoint x: 747, endPoint y: 377, distance: 9.0
click at [747, 377] on button "結帳" at bounding box center [738, 371] width 46 height 25
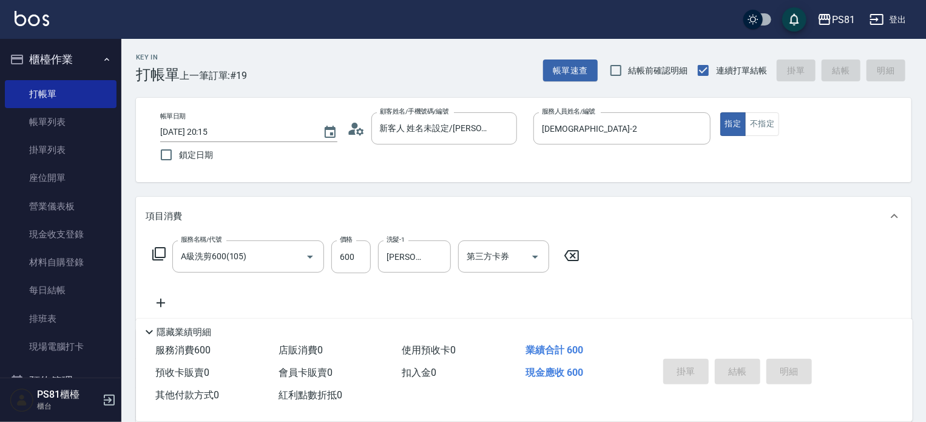
type input "[DATE] 20:21"
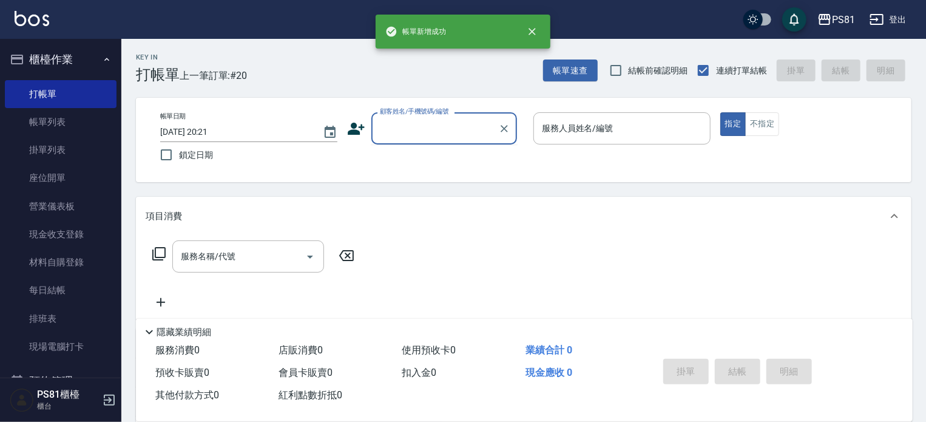
click at [386, 126] on input "顧客姓名/手機號碼/編號" at bounding box center [435, 128] width 116 height 21
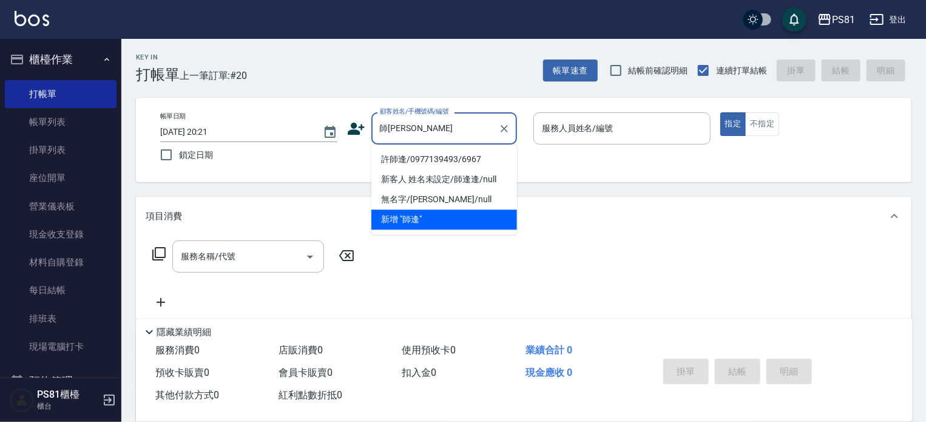
click at [412, 155] on li "許師逢/0977139493/6967" at bounding box center [444, 159] width 146 height 20
type input "許師逢/0977139493/6967"
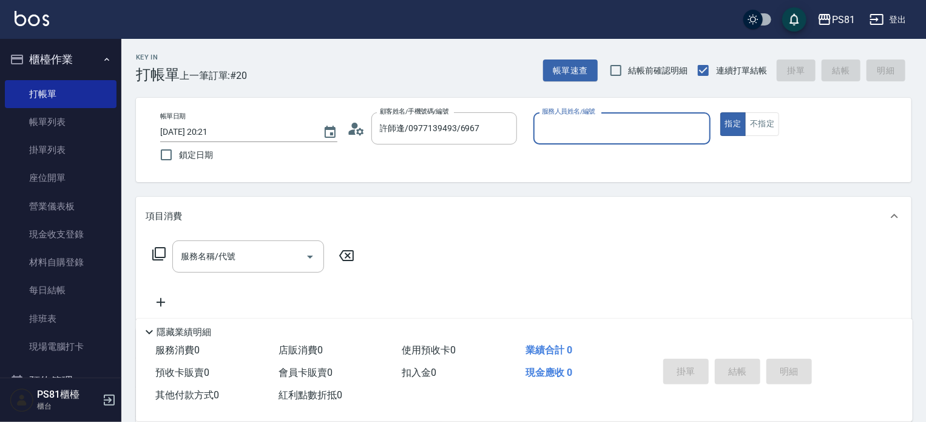
type input "[DEMOGRAPHIC_DATA]-2"
click at [735, 126] on button "指定" at bounding box center [733, 124] width 26 height 24
click at [734, 155] on div "帳單日期 [DATE] 20:21 鎖定日期 顧客姓名/手機號碼/編號 許師逢/0977139493/6967 顧客姓名/手機號碼/編號 服務人員姓名/編號 …" at bounding box center [523, 139] width 746 height 55
click at [288, 243] on div "服務名稱/代號" at bounding box center [248, 256] width 152 height 32
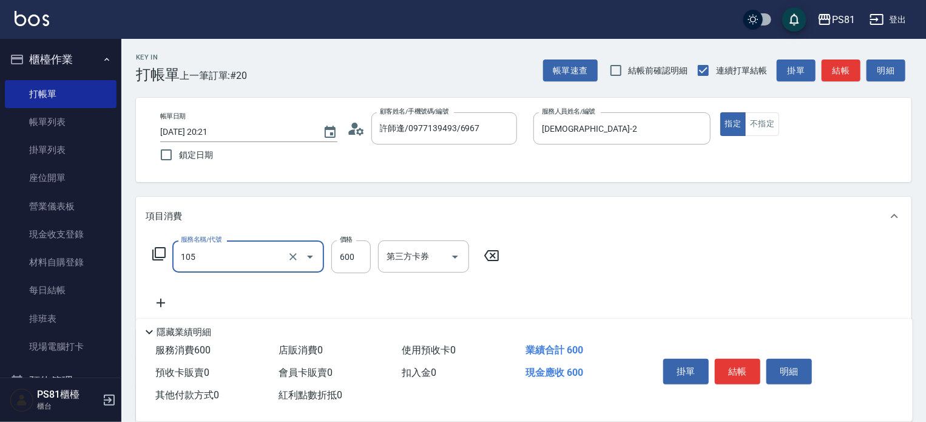
type input "A級洗剪600(105)"
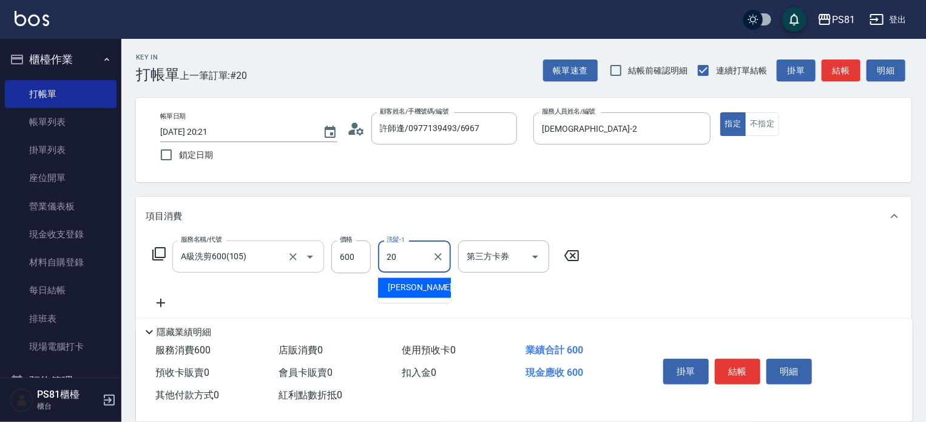
type input "[PERSON_NAME]-20"
drag, startPoint x: 593, startPoint y: 294, endPoint x: 707, endPoint y: 323, distance: 117.9
click at [594, 294] on div "服務名稱/代號 A級洗剪600(105) 服務名稱/代號 價格 600 價格 洗髮-1 [PERSON_NAME]-20 洗髮-1 第三方卡券 第三方卡券" at bounding box center [523, 277] width 775 height 84
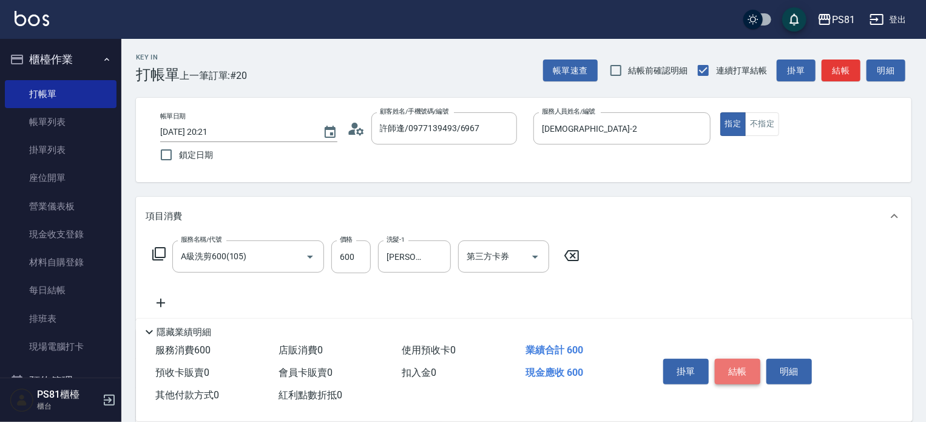
click at [735, 366] on button "結帳" at bounding box center [738, 371] width 46 height 25
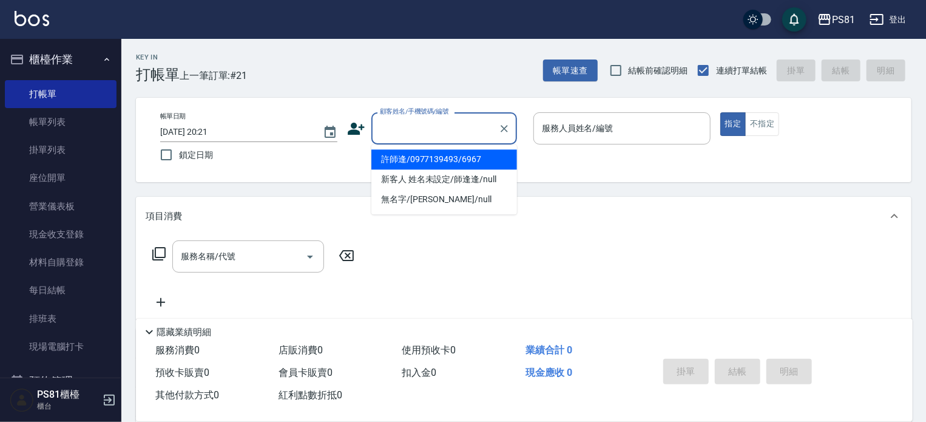
click at [475, 124] on input "顧客姓名/手機號碼/編號" at bounding box center [435, 128] width 116 height 21
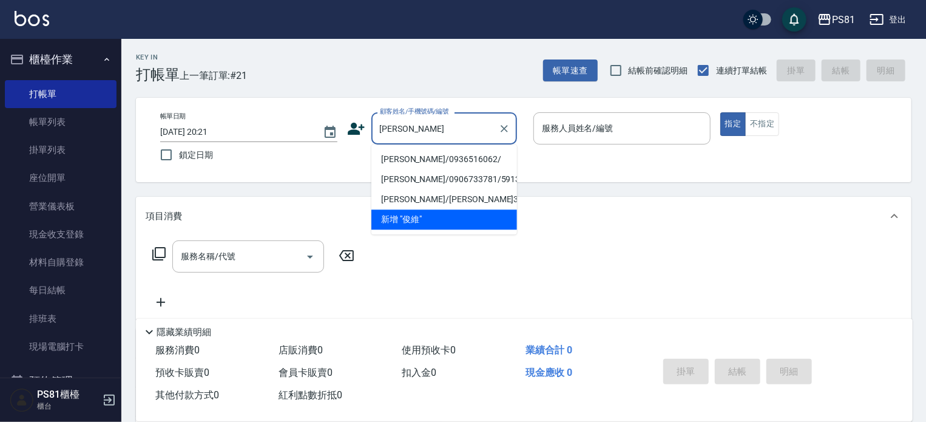
click at [461, 152] on li "[PERSON_NAME]/0936516062/" at bounding box center [444, 159] width 146 height 20
type input "[PERSON_NAME]/0936516062/"
type input "[DEMOGRAPHIC_DATA]-2"
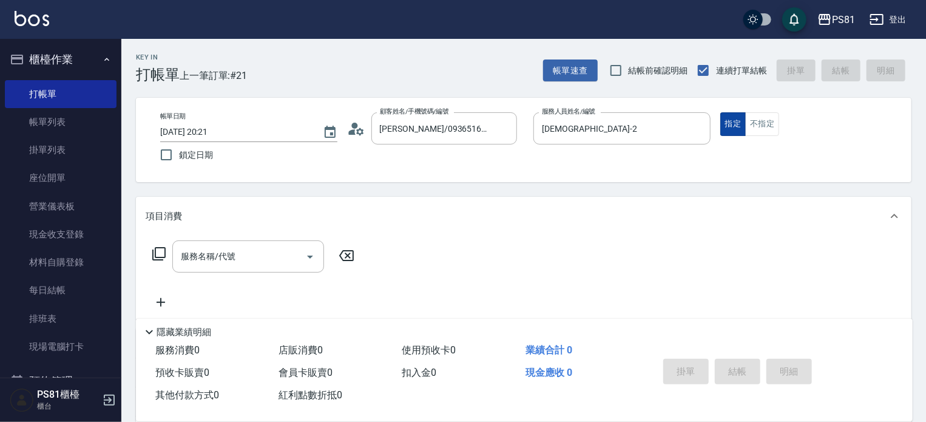
drag, startPoint x: 693, startPoint y: 169, endPoint x: 726, endPoint y: 130, distance: 50.4
click at [697, 164] on div "帳單日期 [DATE] 20:21 鎖定日期 顧客姓名/手機號碼/編號 [PERSON_NAME]/0936516062/ 顧客姓名/手機號碼/編號 服務人員…" at bounding box center [523, 140] width 775 height 84
click at [735, 129] on button "指定" at bounding box center [733, 124] width 26 height 24
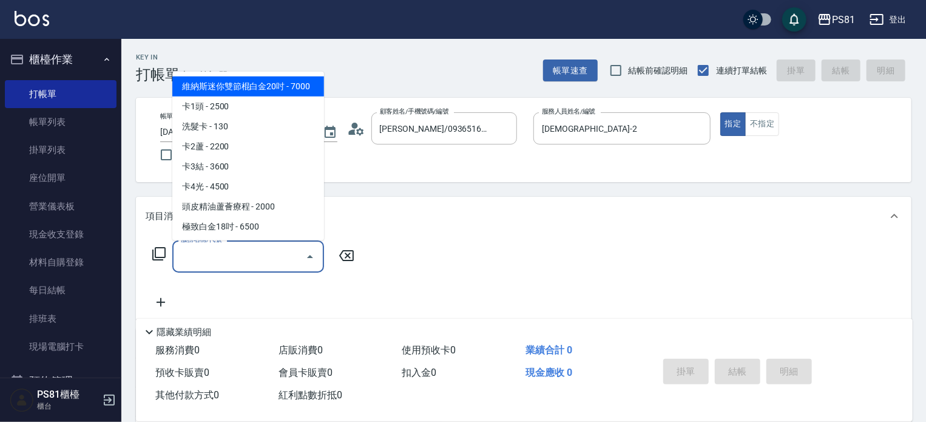
click at [282, 249] on input "服務名稱/代號" at bounding box center [239, 256] width 123 height 21
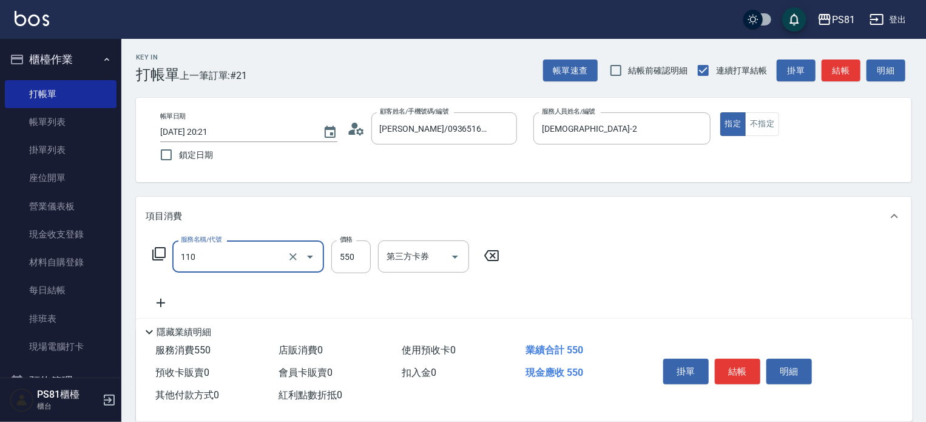
type input "去角質(抗油)(110)"
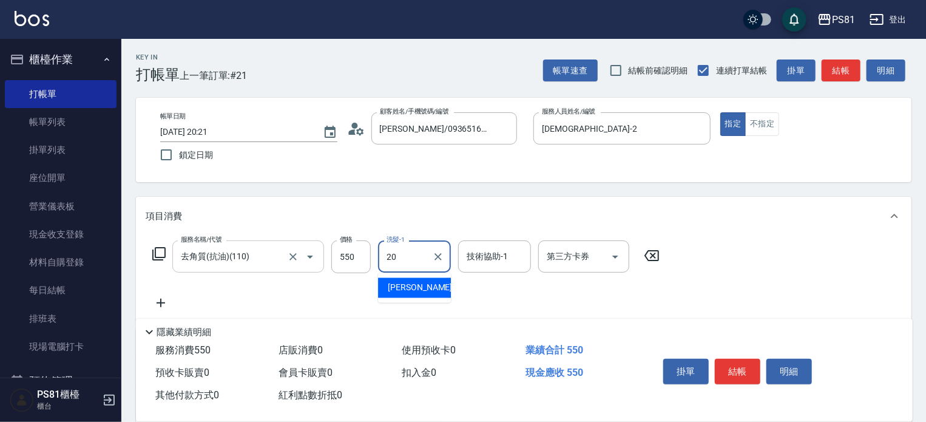
type input "[PERSON_NAME]-20"
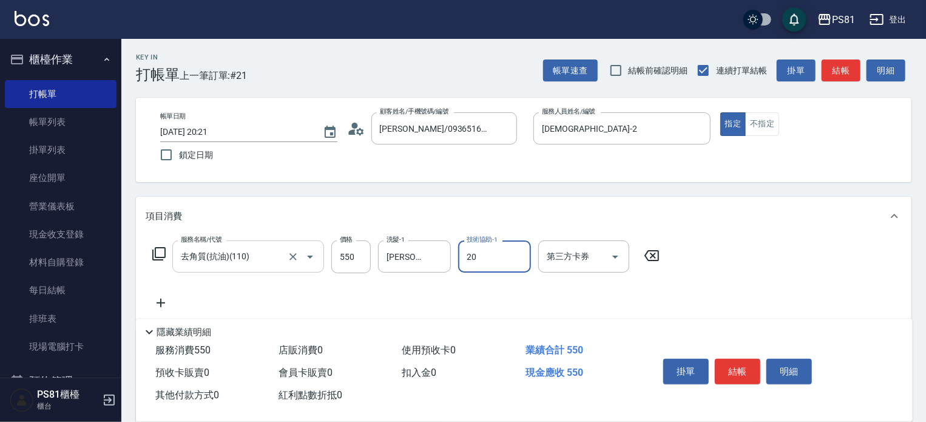
type input "[PERSON_NAME]-20"
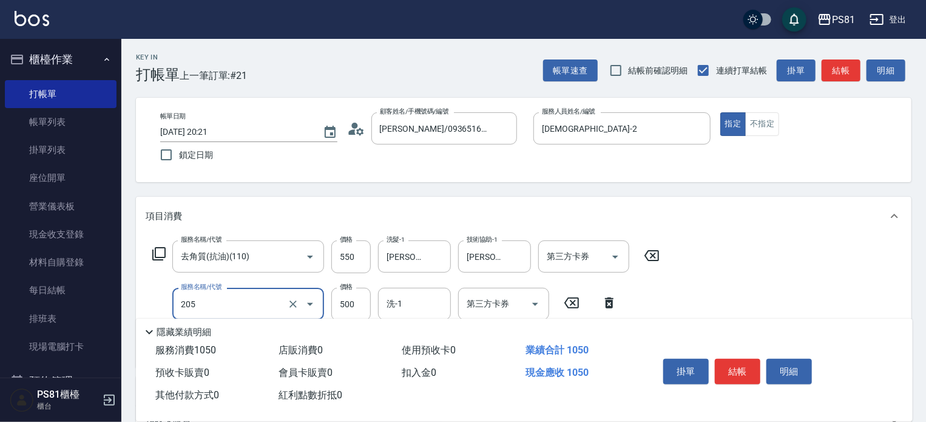
type input "A級單剪400(205)"
click at [650, 295] on div "服務名稱/代號 去角質(抗油)(110) 服務名稱/代號 價格 550 價格 洗髮-1 [PERSON_NAME]-20 洗髮-1 技術協助-1 [PERSO…" at bounding box center [406, 298] width 521 height 117
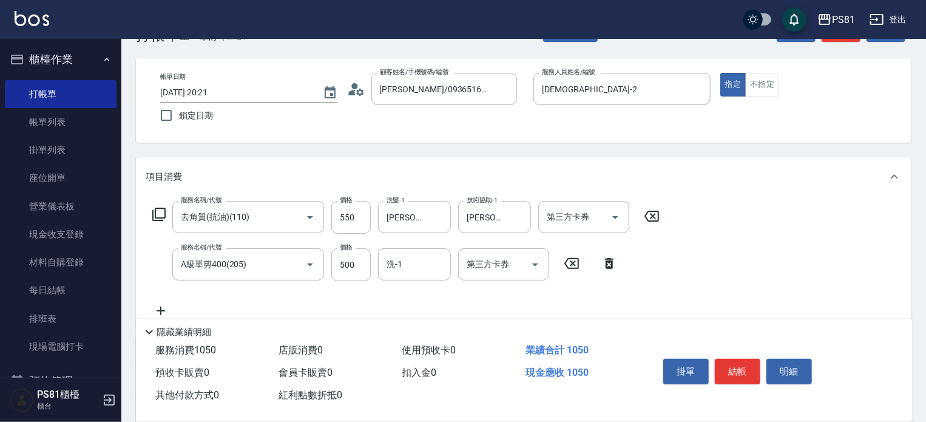
scroll to position [61, 0]
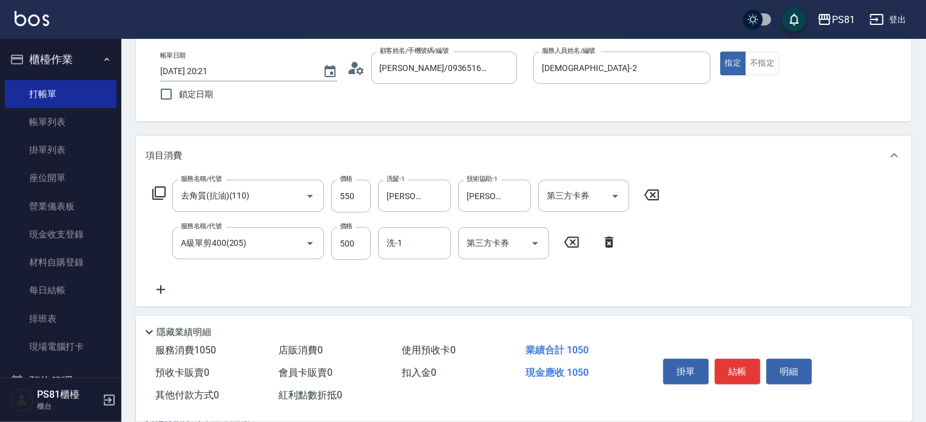
click at [721, 226] on div "服務名稱/代號 去角質(抗油)(110) 服務名稱/代號 價格 550 價格 洗髮-1 [PERSON_NAME]-20 洗髮-1 技術協助-1 [PERSO…" at bounding box center [523, 241] width 775 height 132
click at [749, 363] on button "結帳" at bounding box center [738, 371] width 46 height 25
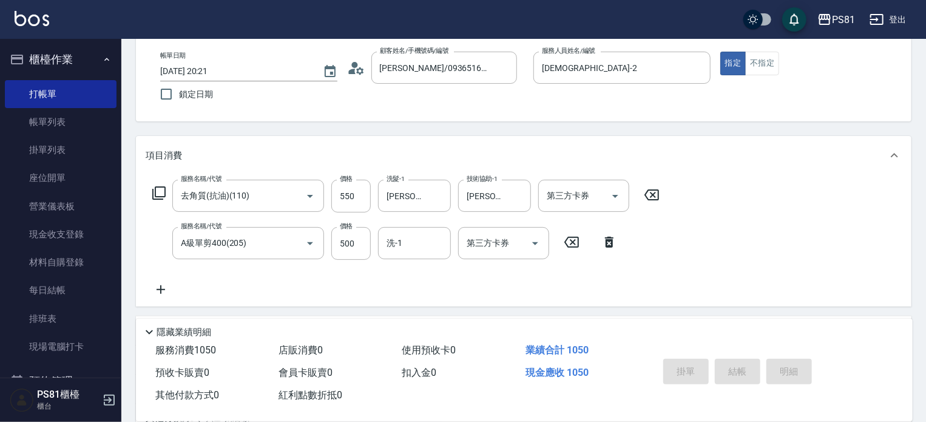
type input "[DATE] 20:22"
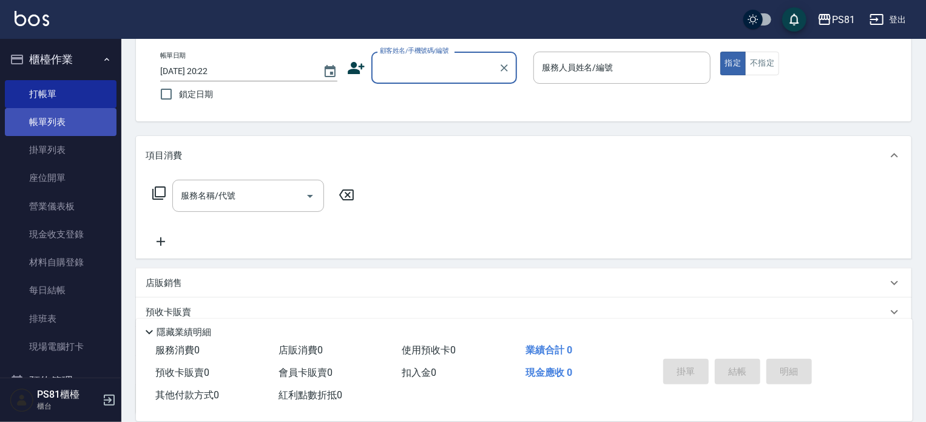
drag, startPoint x: 59, startPoint y: 115, endPoint x: 65, endPoint y: 115, distance: 6.1
click at [59, 115] on link "帳單列表" at bounding box center [61, 122] width 112 height 28
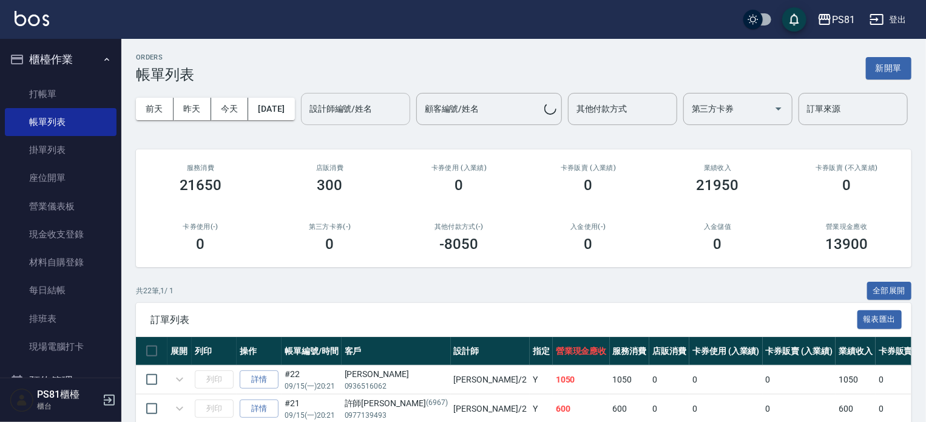
click at [306, 120] on input "設計師編號/姓名" at bounding box center [355, 108] width 98 height 21
type input "[DEMOGRAPHIC_DATA]-2"
click at [273, 267] on div "第三方卡券(-) 0" at bounding box center [329, 237] width 129 height 59
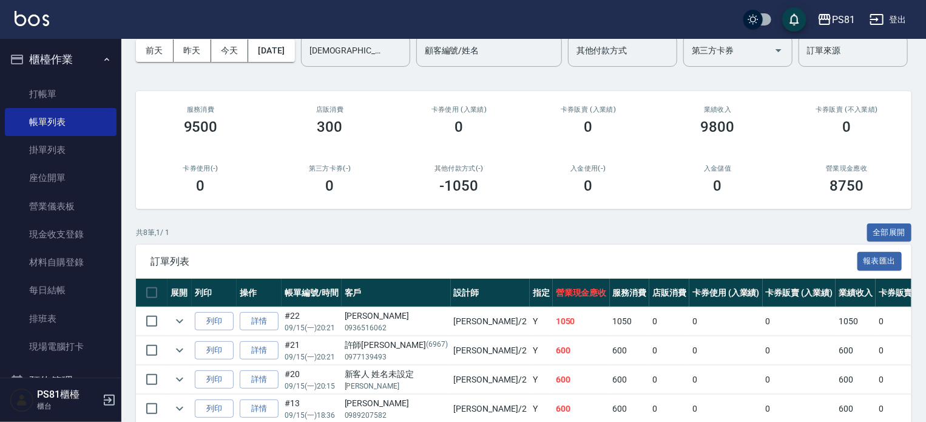
scroll to position [121, 0]
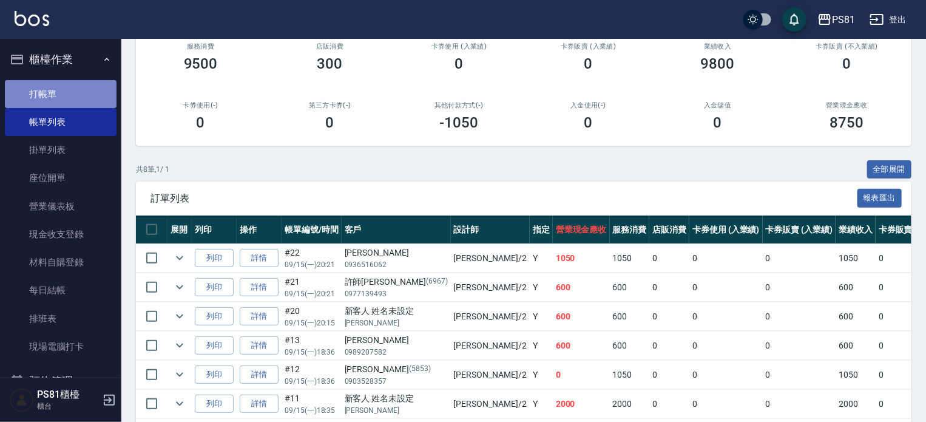
click at [74, 96] on link "打帳單" at bounding box center [61, 94] width 112 height 28
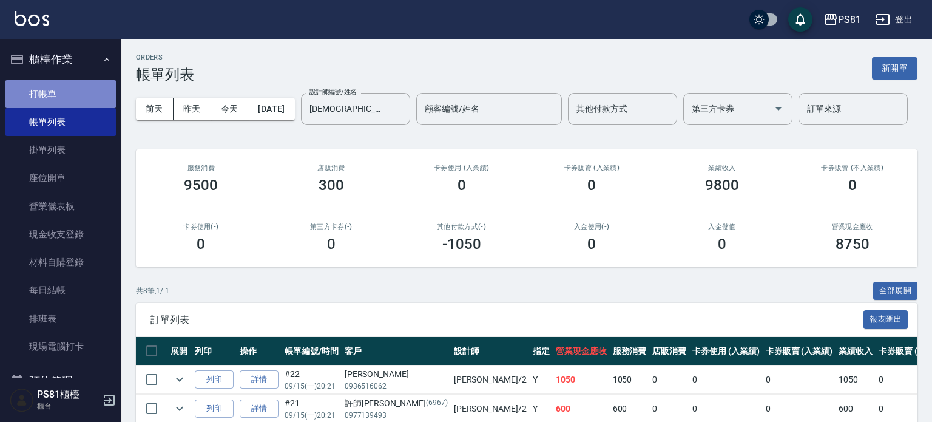
click at [74, 96] on link "打帳單" at bounding box center [61, 94] width 112 height 28
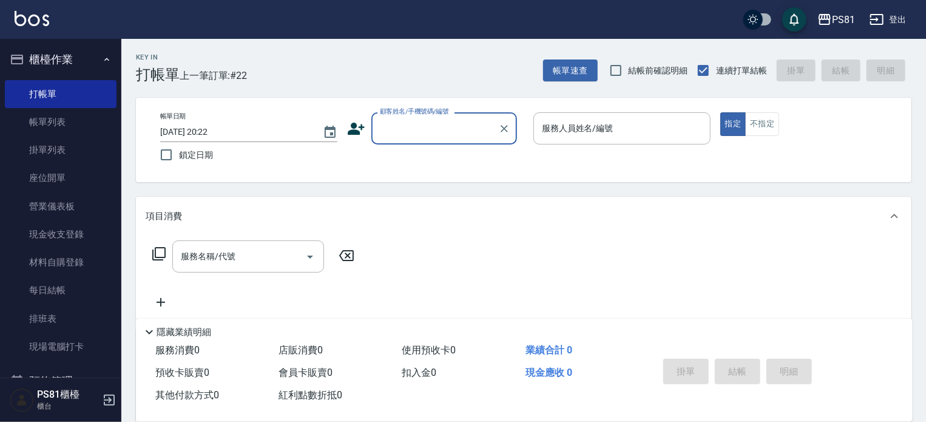
click at [437, 140] on div "顧客姓名/手機號碼/編號" at bounding box center [444, 128] width 146 height 32
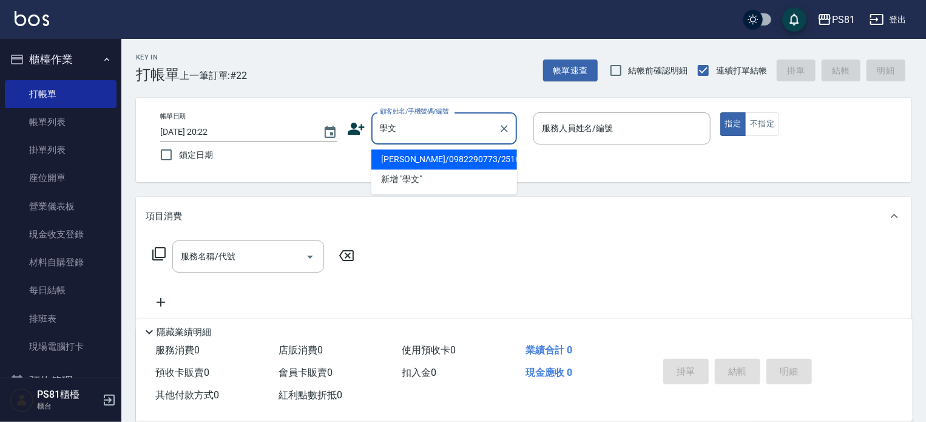
click at [451, 160] on li "[PERSON_NAME]/0982290773/2516" at bounding box center [444, 159] width 146 height 20
type input "[PERSON_NAME]/0982290773/2516"
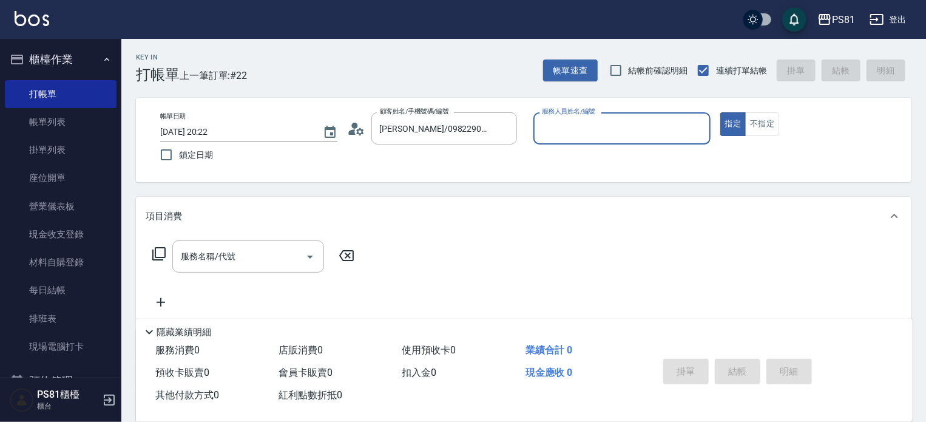
type input "[PERSON_NAME]-10"
click at [700, 123] on icon "Clear" at bounding box center [698, 129] width 12 height 12
click at [686, 123] on input "服務人員姓名/編號" at bounding box center [622, 128] width 166 height 21
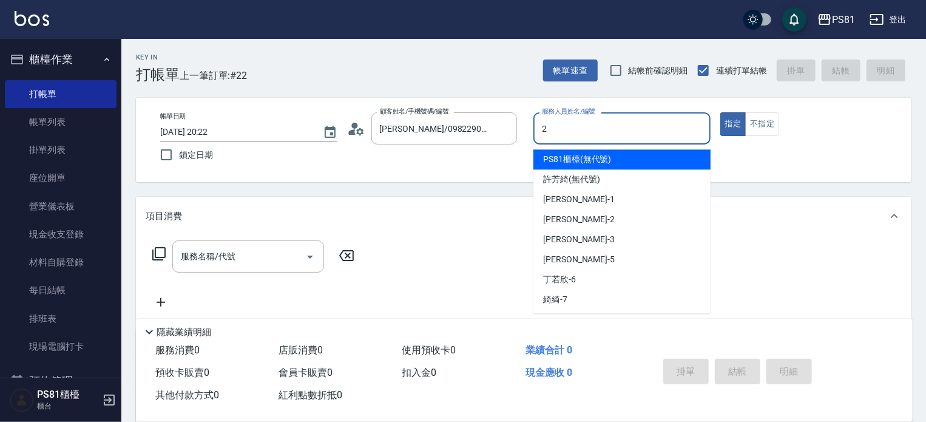
type input "[DEMOGRAPHIC_DATA]-2"
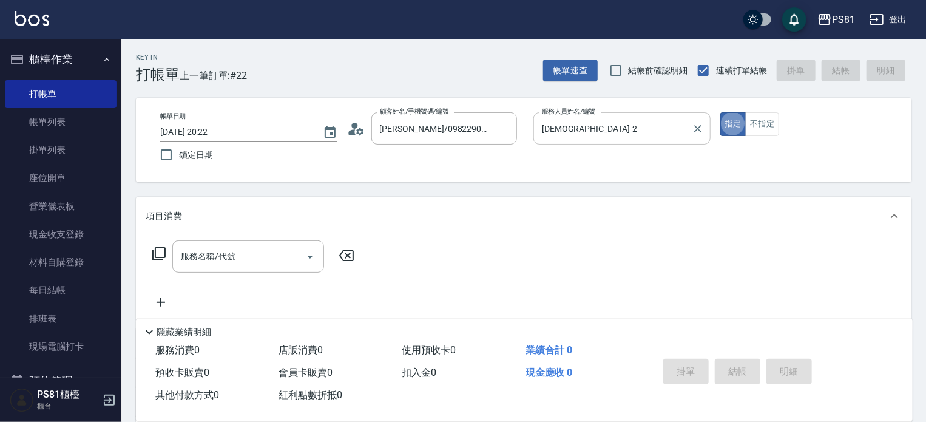
type button "true"
click at [742, 157] on div "帳單日期 [DATE] 20:22 鎖定日期 顧客姓名/手機號碼/編號 [PERSON_NAME]/0982290773/2516 顧客姓名/手機號碼/編號 …" at bounding box center [523, 139] width 746 height 55
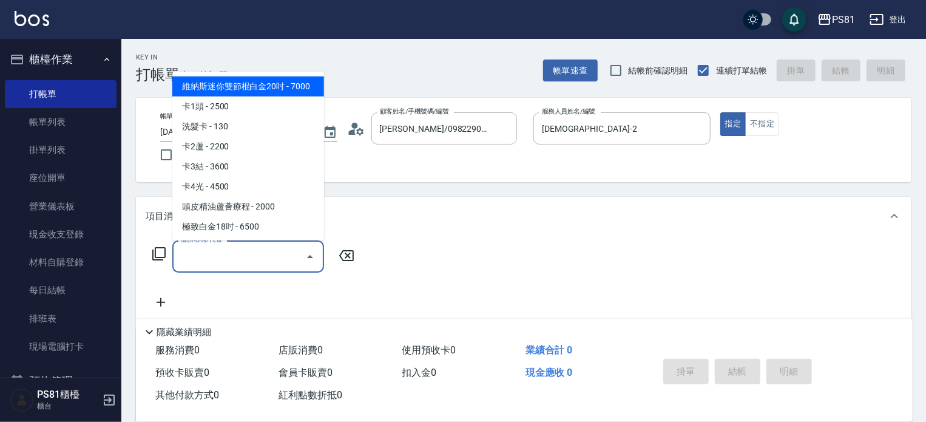
click at [242, 252] on input "服務名稱/代號" at bounding box center [239, 256] width 123 height 21
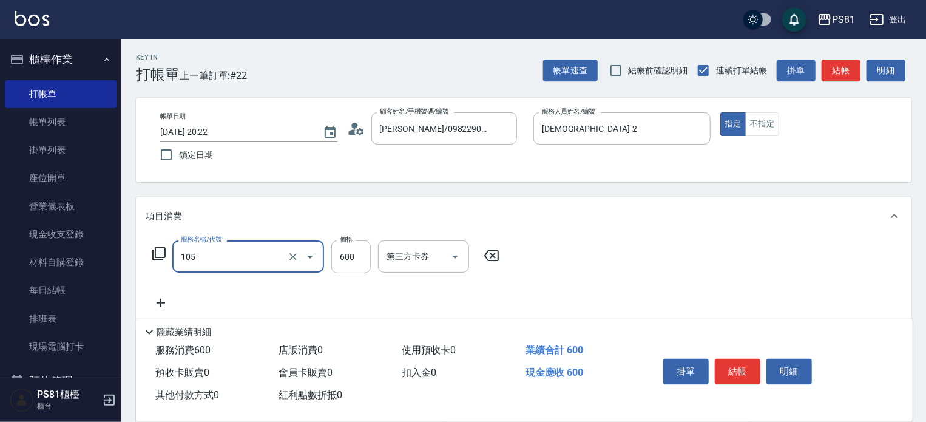
type input "A級洗剪600(105)"
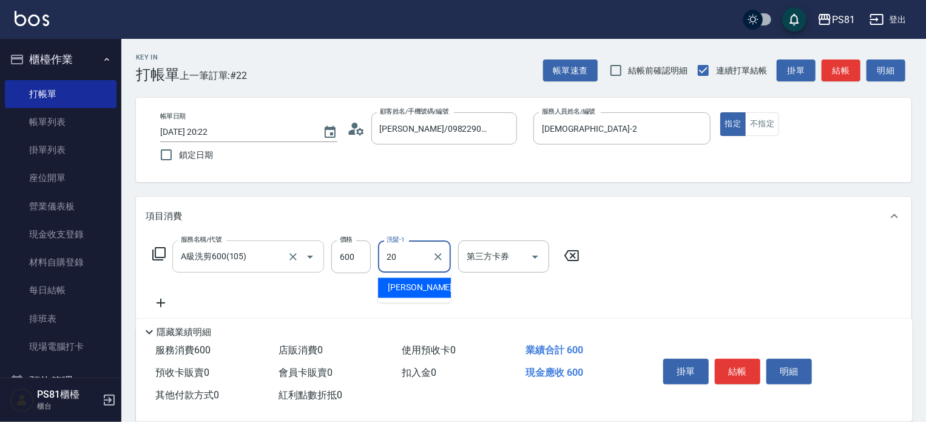
type input "[PERSON_NAME]-20"
drag, startPoint x: 616, startPoint y: 266, endPoint x: 757, endPoint y: 354, distance: 166.8
click at [644, 271] on div "服務名稱/代號 A級洗剪600(105) 服務名稱/代號 價格 600 價格 洗髮-1 [PERSON_NAME]-20 洗髮-1 第三方卡券 第三方卡券" at bounding box center [523, 277] width 775 height 84
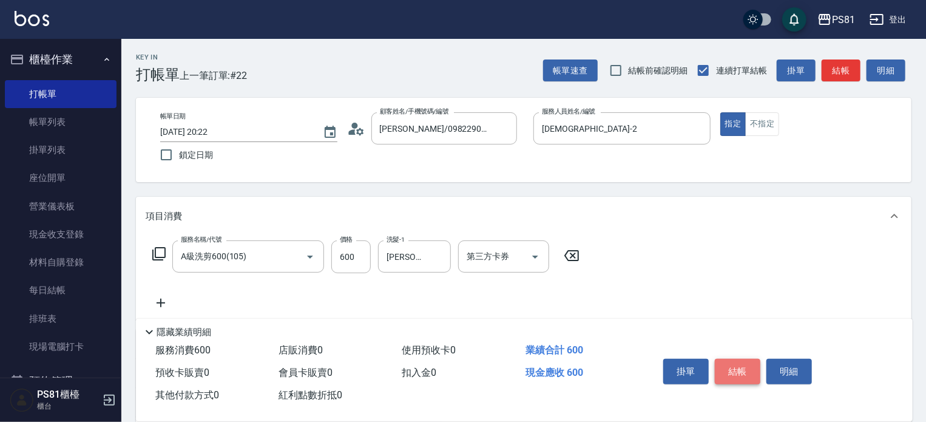
click at [752, 375] on button "結帳" at bounding box center [738, 371] width 46 height 25
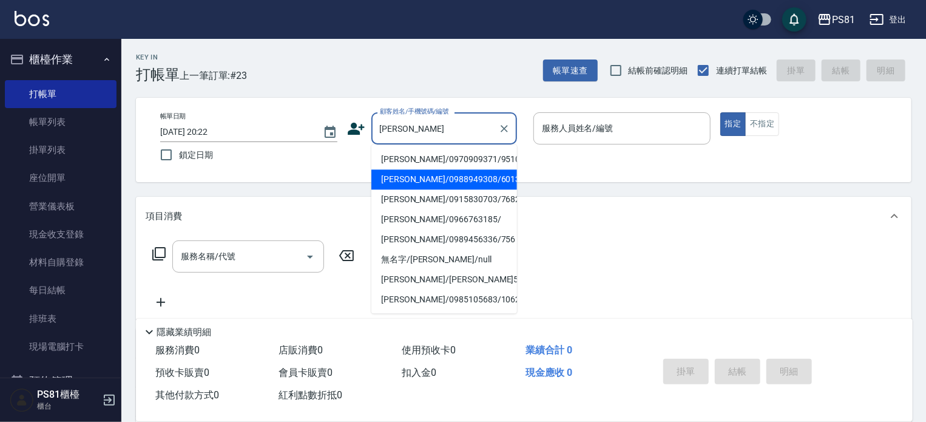
click at [418, 178] on li "[PERSON_NAME]/0988949308/6013" at bounding box center [444, 179] width 146 height 20
type input "[PERSON_NAME]/0988949308/6013"
type input "[DEMOGRAPHIC_DATA]-2"
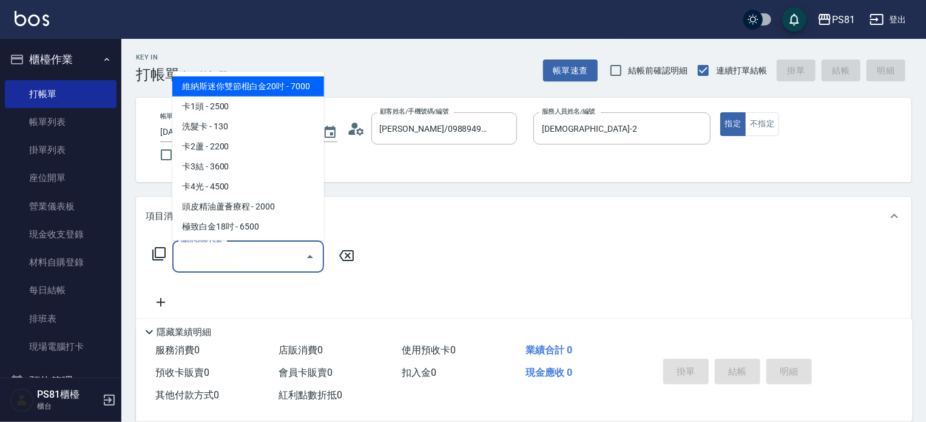
click at [263, 246] on input "服務名稱/代號" at bounding box center [239, 256] width 123 height 21
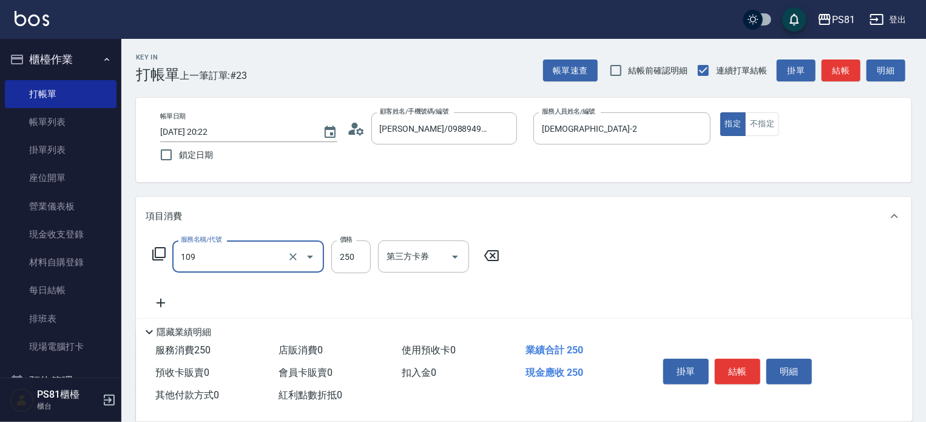
type input "控油AND護色洗(109)"
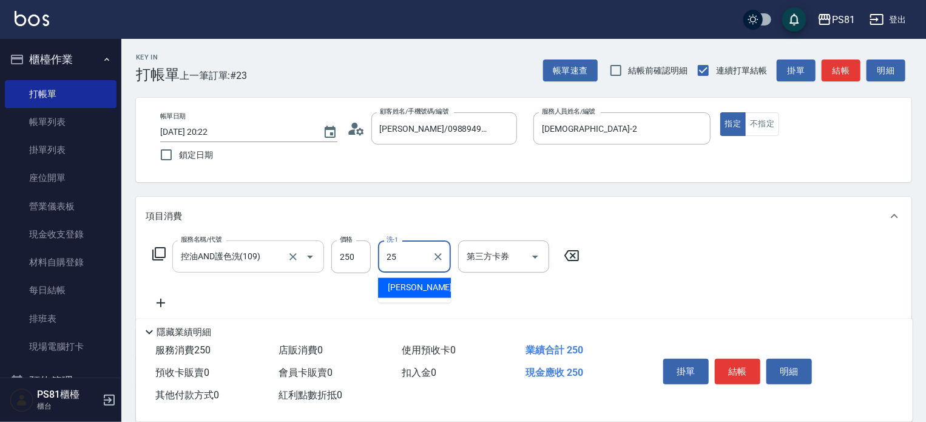
type input "妮可-25"
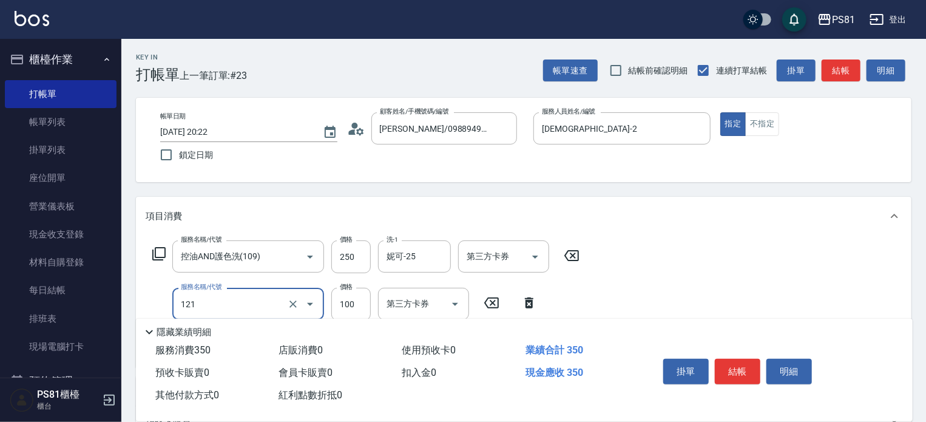
type input "剪[PERSON_NAME](121)"
click at [619, 292] on div "服務名稱/代號 控油AND護色洗(109) 服務名稱/代號 價格 250 價格 洗-1 [PERSON_NAME]-25 洗-1 第三方卡券 第三方卡券 服務…" at bounding box center [523, 301] width 775 height 132
click at [738, 367] on button "結帳" at bounding box center [738, 371] width 46 height 25
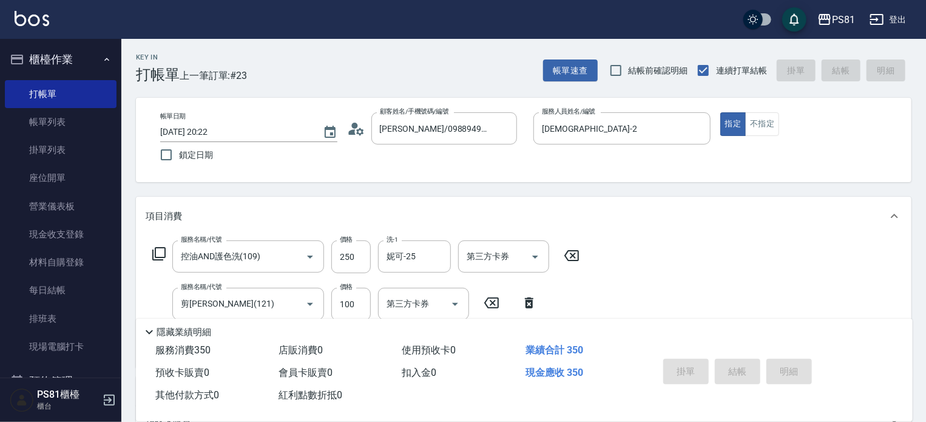
type input "[DATE] 20:23"
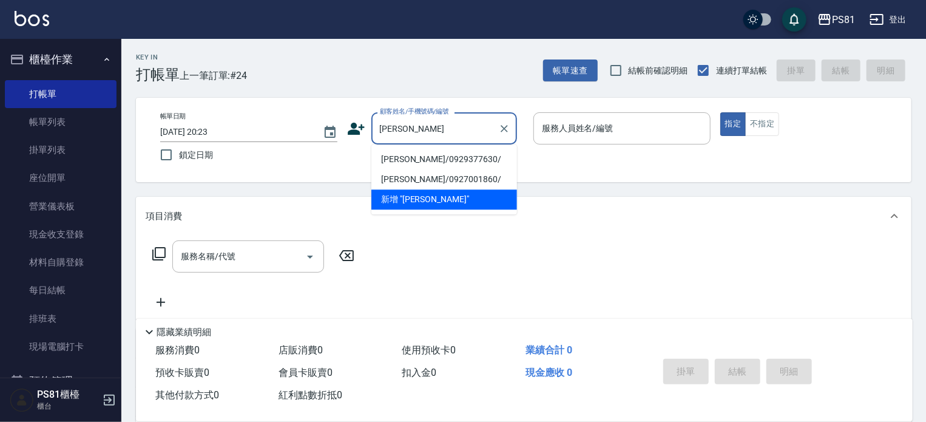
click at [438, 159] on li "[PERSON_NAME]/0929377630/" at bounding box center [444, 159] width 146 height 20
type input "[PERSON_NAME]/0929377630/"
type input "[PERSON_NAME]-6"
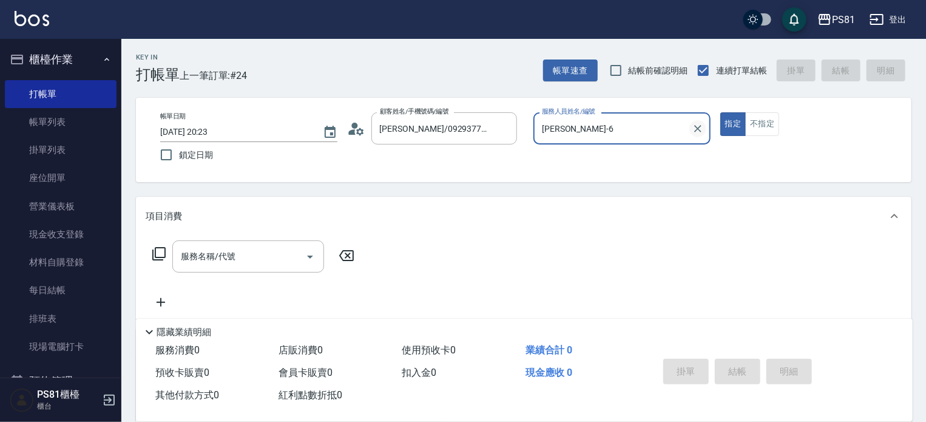
click at [700, 129] on icon "Clear" at bounding box center [698, 129] width 12 height 12
click at [640, 133] on input "服務人員姓名/編號" at bounding box center [622, 128] width 166 height 21
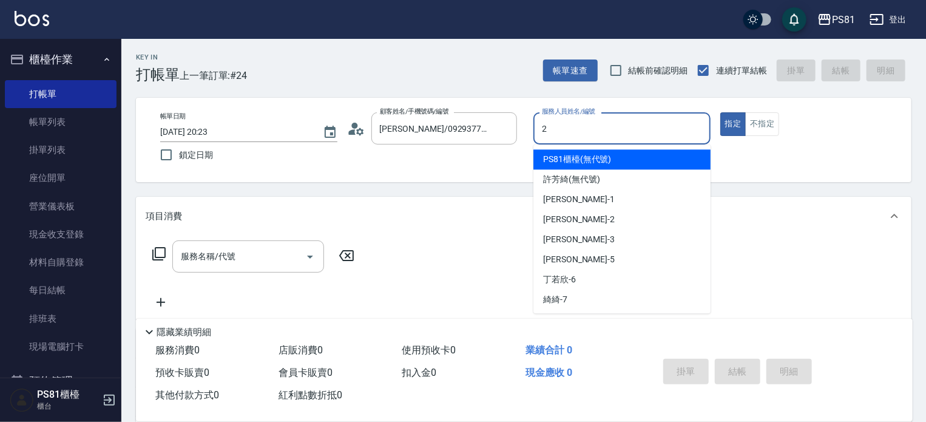
type input "[DEMOGRAPHIC_DATA]-2"
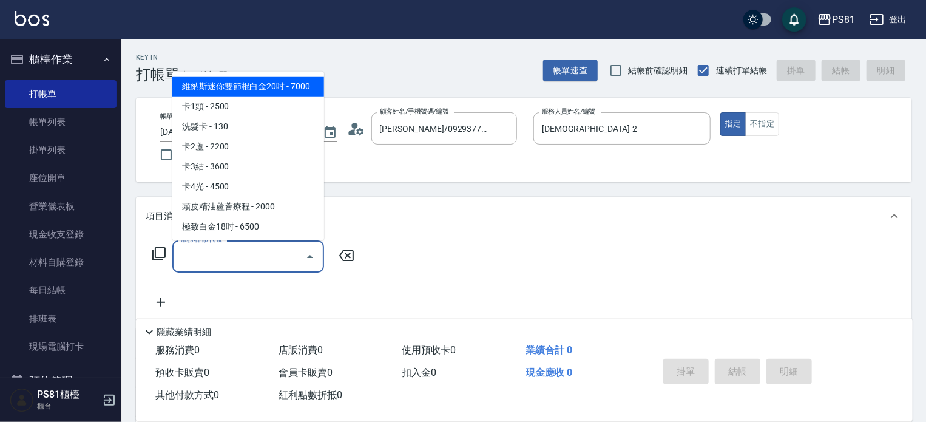
click at [266, 259] on input "服務名稱/代號" at bounding box center [239, 256] width 123 height 21
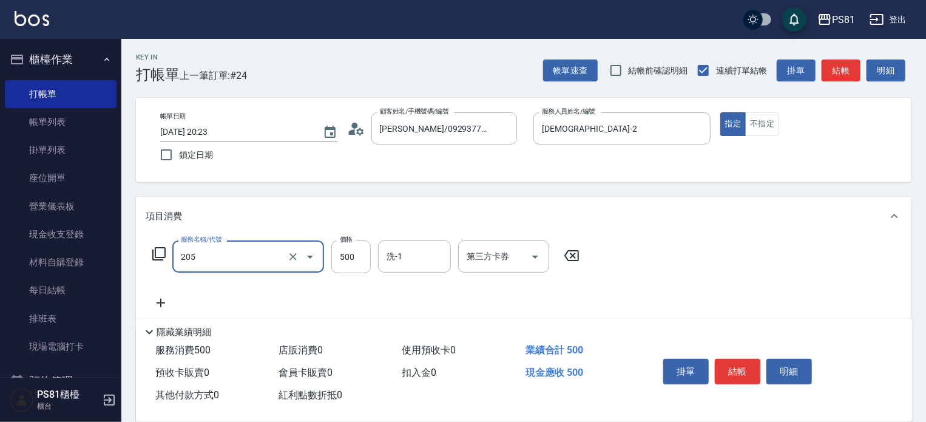
type input "A級單剪400(205)"
click at [289, 286] on div "服務名稱/代號 A級單剪400(205) 服務名稱/代號 價格 500 價格 洗-1 洗-1 第三方卡券 第三方卡券" at bounding box center [366, 275] width 441 height 70
click at [743, 300] on div "服務名稱/代號 A級單剪400(205) 服務名稱/代號 價格 500 價格 洗-1 洗-1 第三方卡券 第三方卡券" at bounding box center [523, 277] width 775 height 84
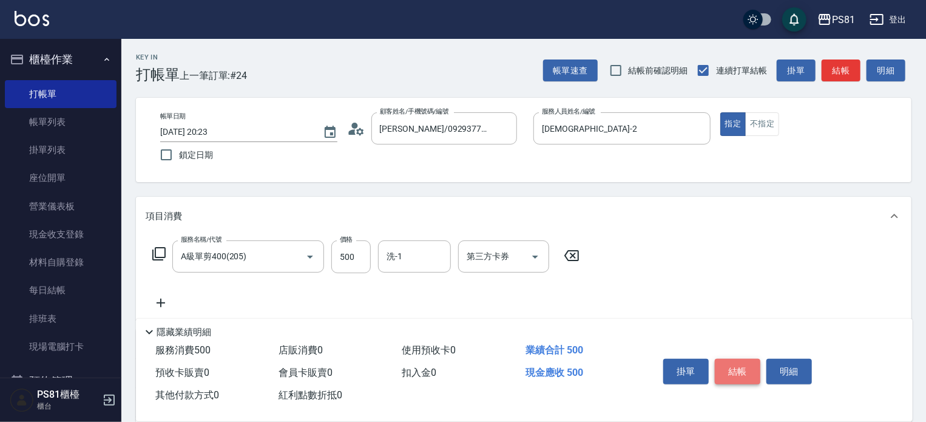
click at [751, 376] on button "結帳" at bounding box center [738, 371] width 46 height 25
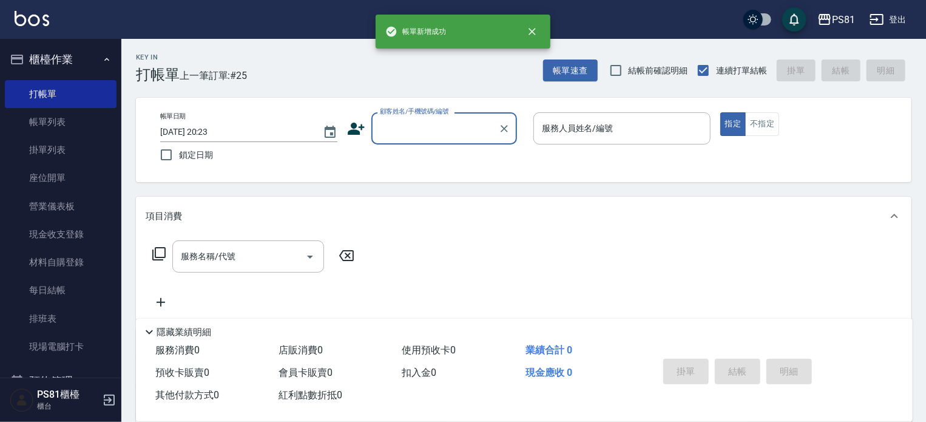
click at [408, 120] on input "顧客姓名/手機號碼/編號" at bounding box center [435, 128] width 116 height 21
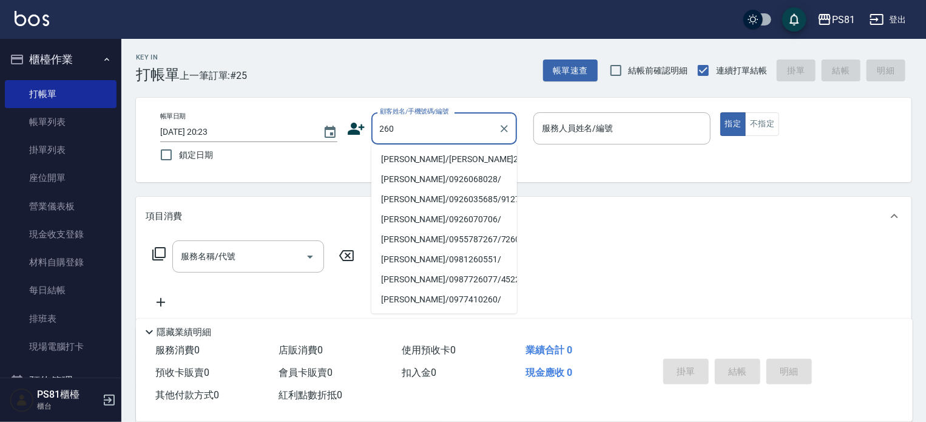
type input "[PERSON_NAME]/[PERSON_NAME]260/260"
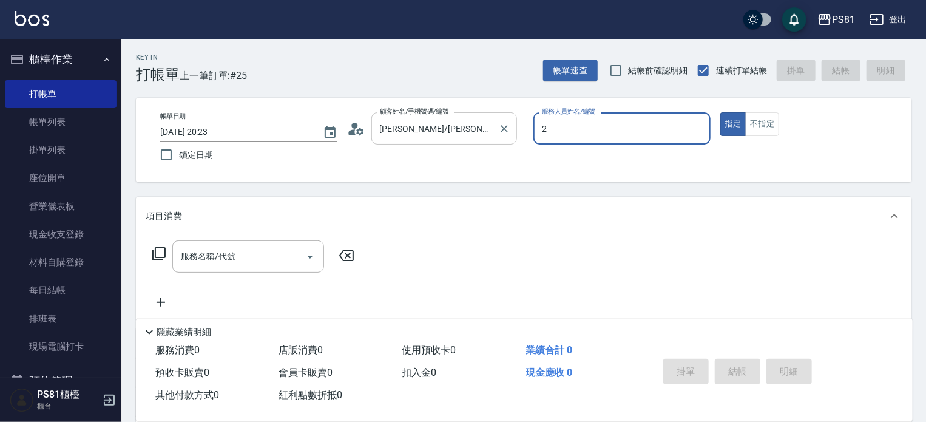
type input "[DEMOGRAPHIC_DATA]-2"
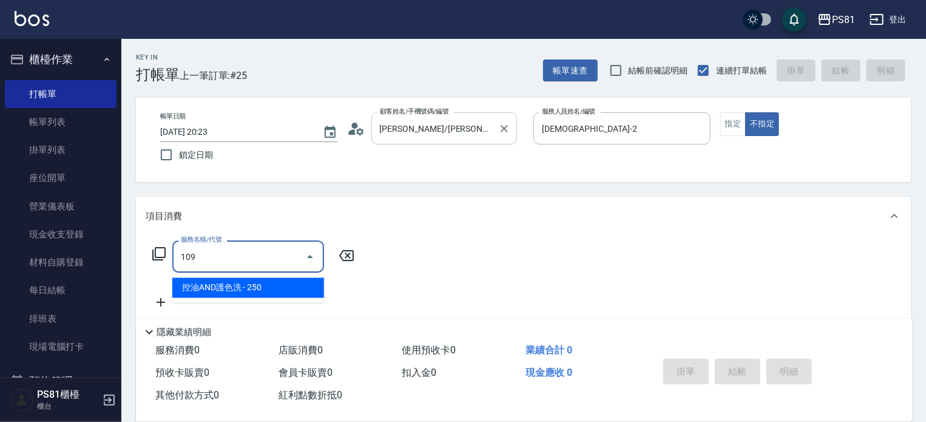
type input "控油AND護色洗(109)"
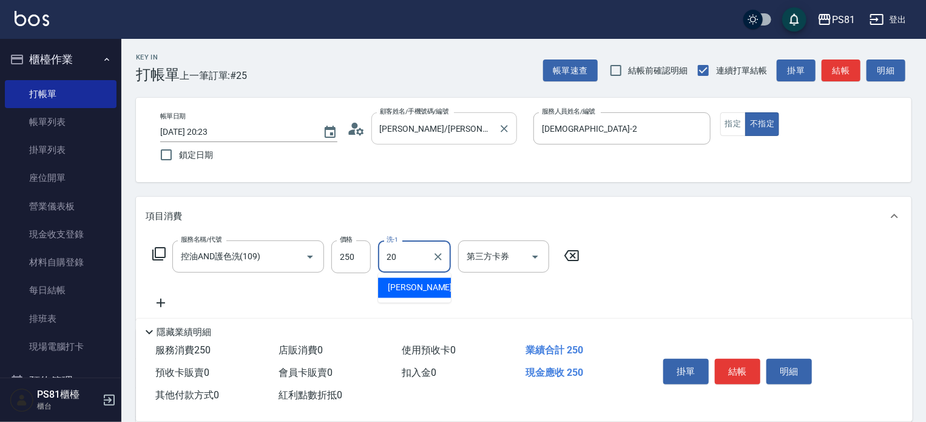
type input "[PERSON_NAME]-20"
click at [801, 314] on div "服務名稱/代號 控油AND護色洗(109) 服務名稱/代號 價格 250 價格 洗-1 [PERSON_NAME]-20 洗-1 第三方卡券 第三方卡券" at bounding box center [523, 277] width 775 height 84
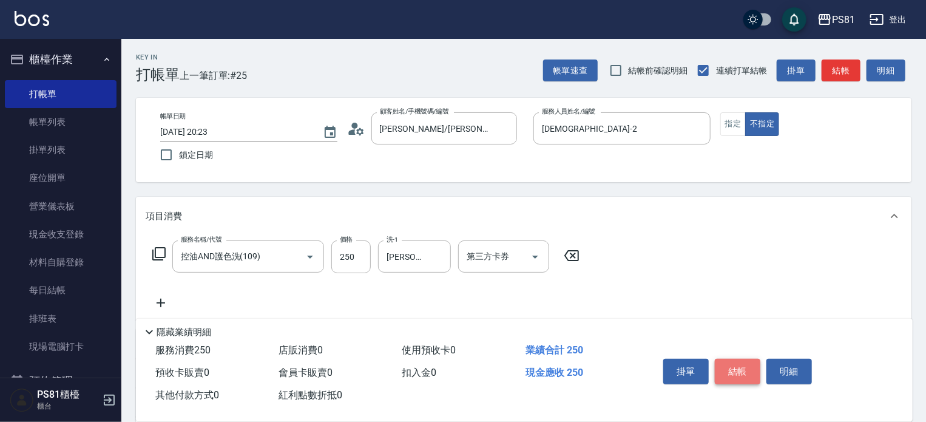
click at [750, 373] on button "結帳" at bounding box center [738, 371] width 46 height 25
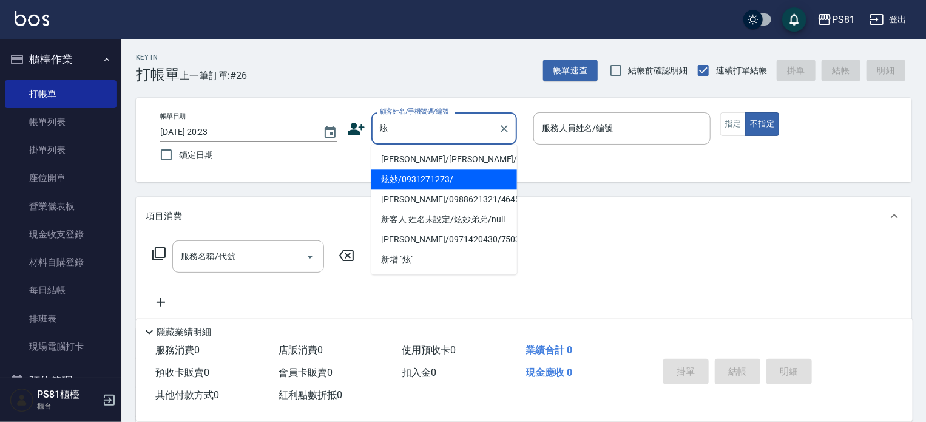
click at [438, 186] on li "炫妙/0931271273/" at bounding box center [444, 179] width 146 height 20
type input "炫妙/0931271273/"
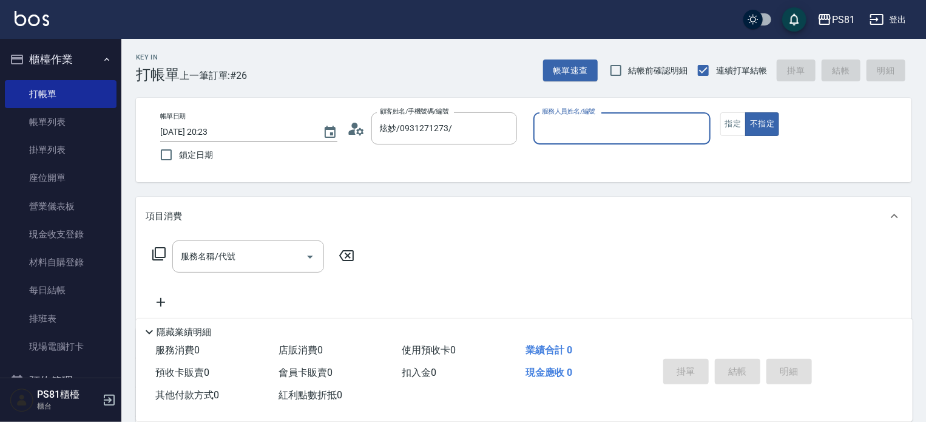
type input "[DEMOGRAPHIC_DATA]-2"
click at [734, 133] on button "指定" at bounding box center [733, 124] width 26 height 24
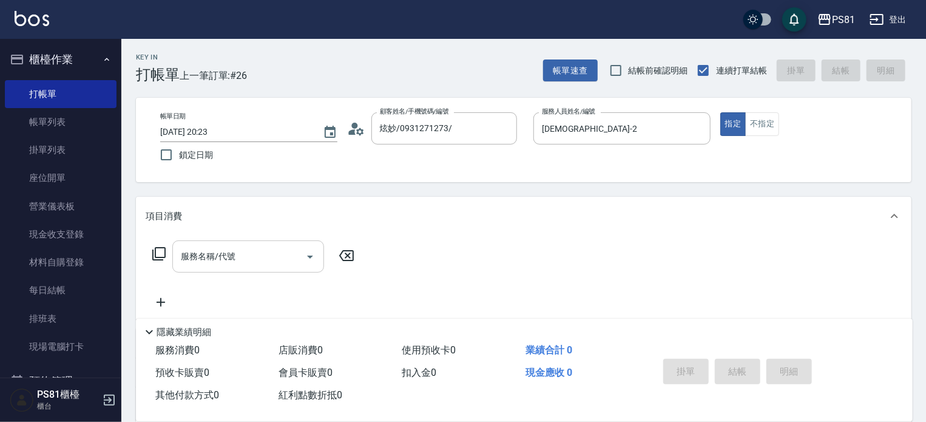
click at [282, 263] on input "服務名稱/代號" at bounding box center [239, 256] width 123 height 21
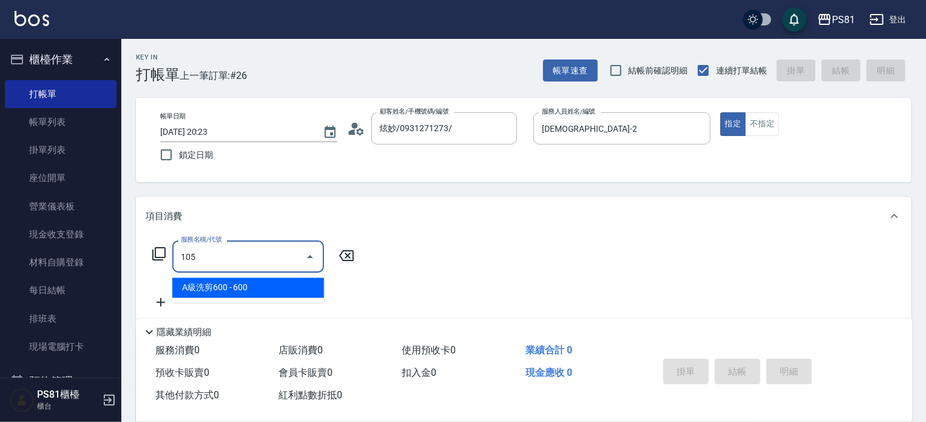
type input "A級洗剪600(105)"
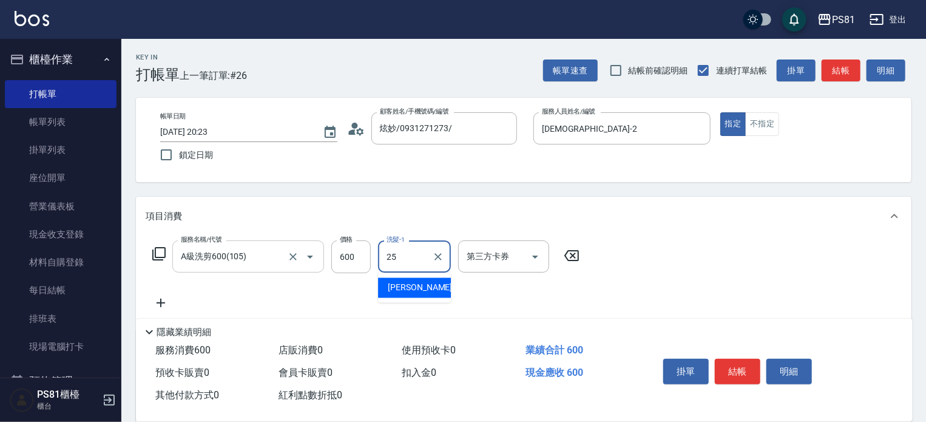
type input "妮可-25"
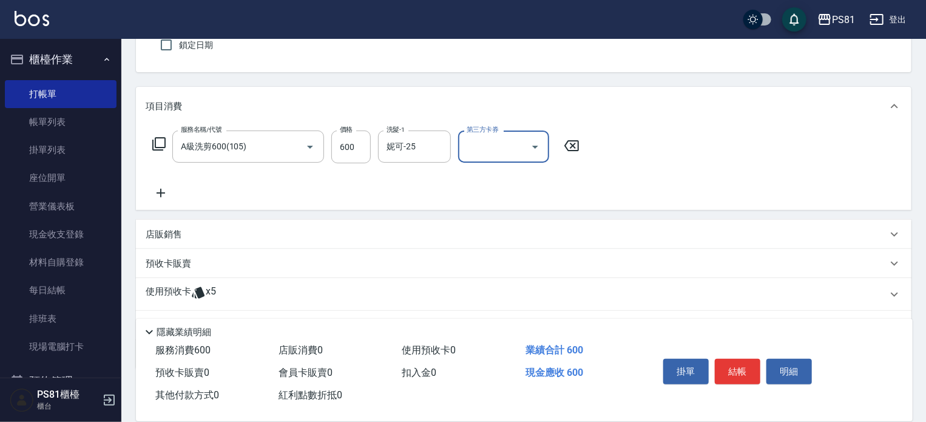
scroll to position [172, 0]
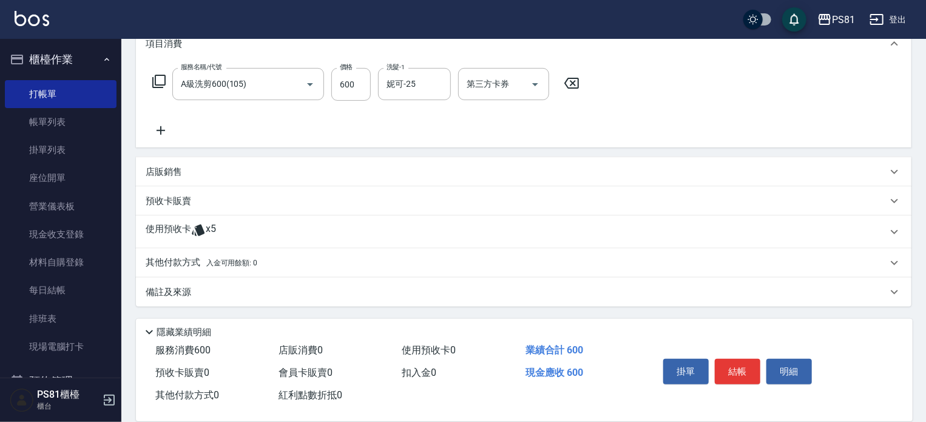
click at [237, 254] on div "其他付款方式 入金可用餘額: 0" at bounding box center [523, 262] width 775 height 29
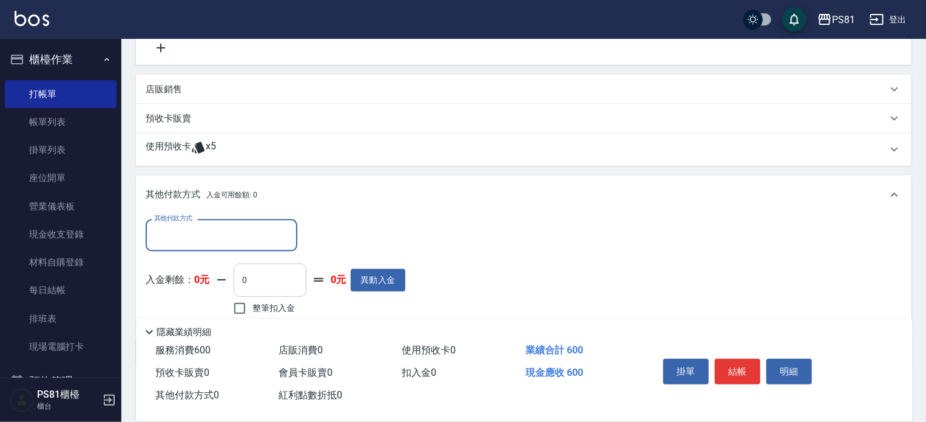
scroll to position [315, 0]
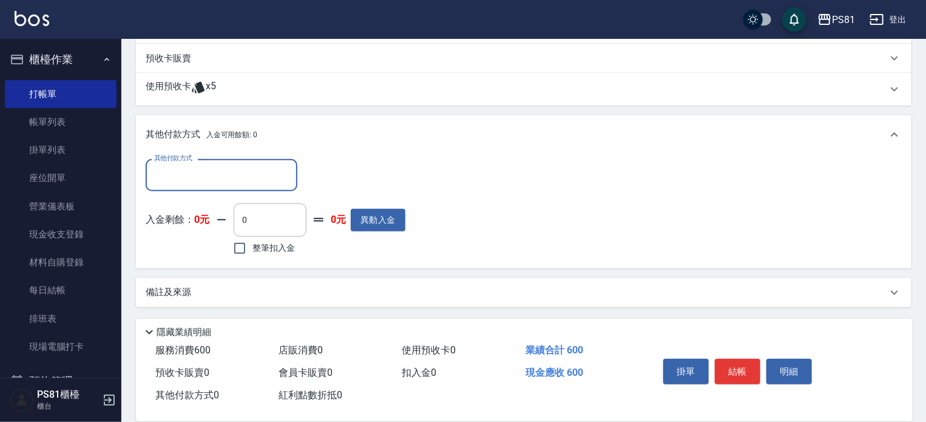
click at [259, 175] on input "其他付款方式" at bounding box center [221, 174] width 141 height 21
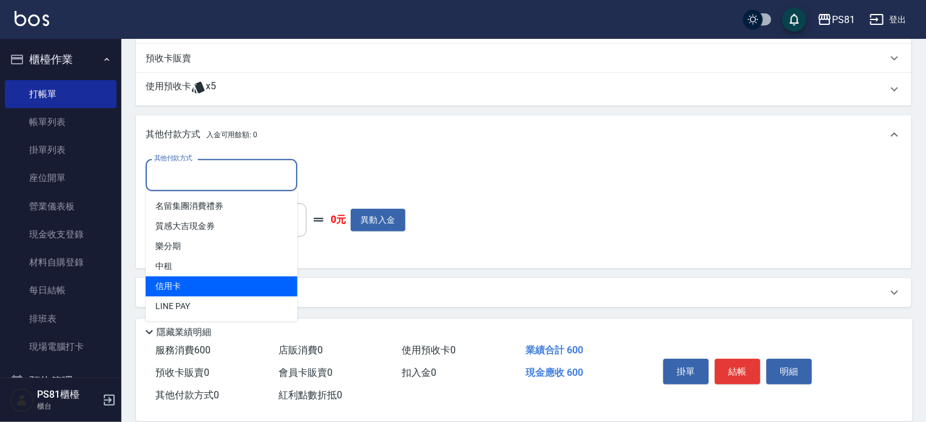
click at [235, 284] on span "信用卡" at bounding box center [222, 286] width 152 height 20
type input "信用卡"
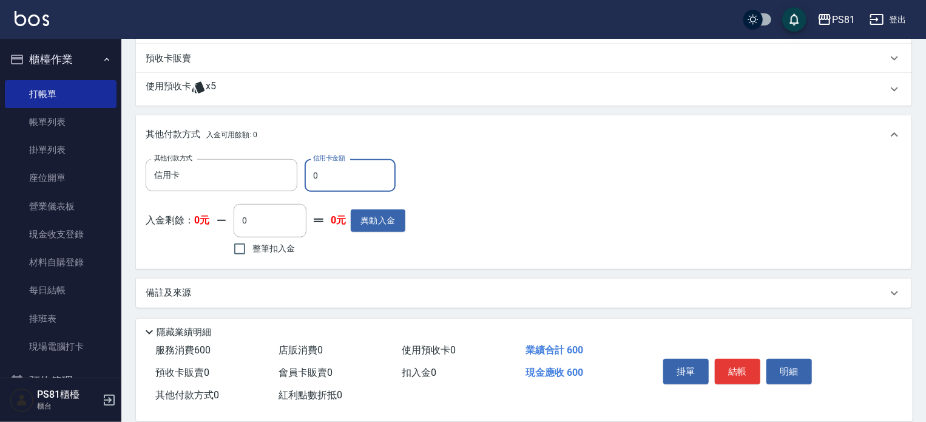
click at [375, 178] on input "0" at bounding box center [350, 175] width 91 height 33
type input "600"
click at [593, 240] on div "其他付款方式 信用卡 其他付款方式 信用卡金額 600 信用卡金額 入金剩餘： 0元 0 ​ 整筆扣入金 0元 異動入金" at bounding box center [524, 209] width 756 height 100
click at [749, 377] on button "結帳" at bounding box center [738, 371] width 46 height 25
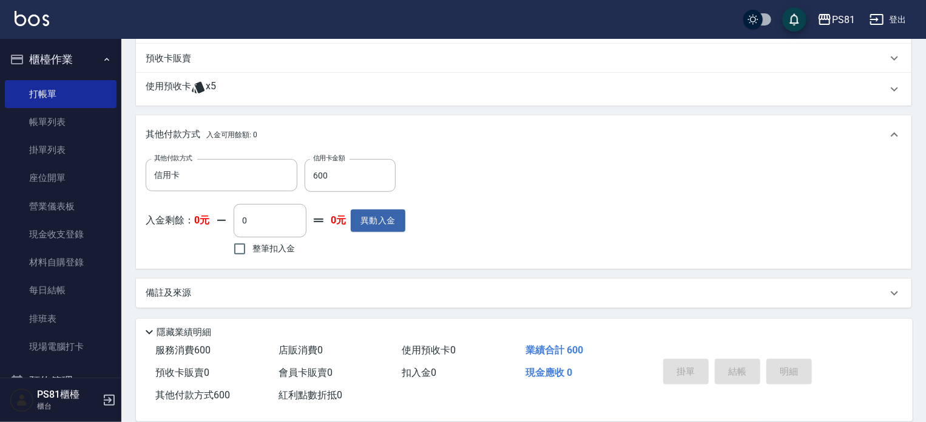
type input "[DATE] 20:24"
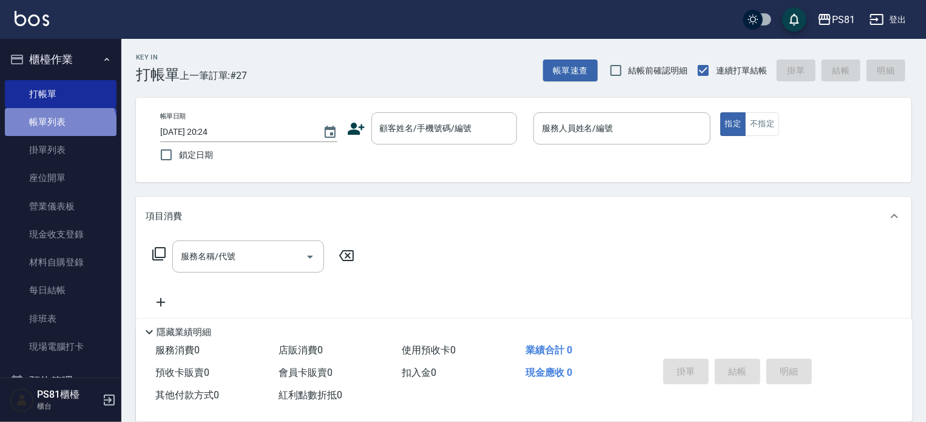
click at [59, 129] on link "帳單列表" at bounding box center [61, 122] width 112 height 28
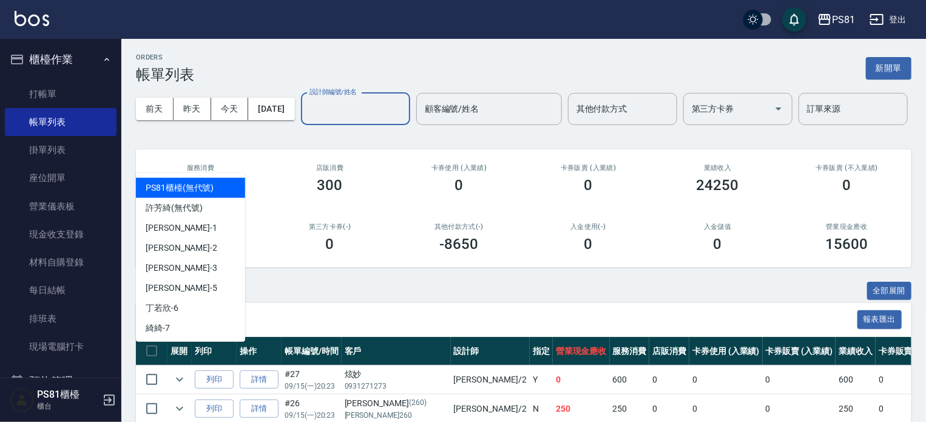
click at [306, 120] on input "設計師編號/姓名" at bounding box center [355, 108] width 98 height 21
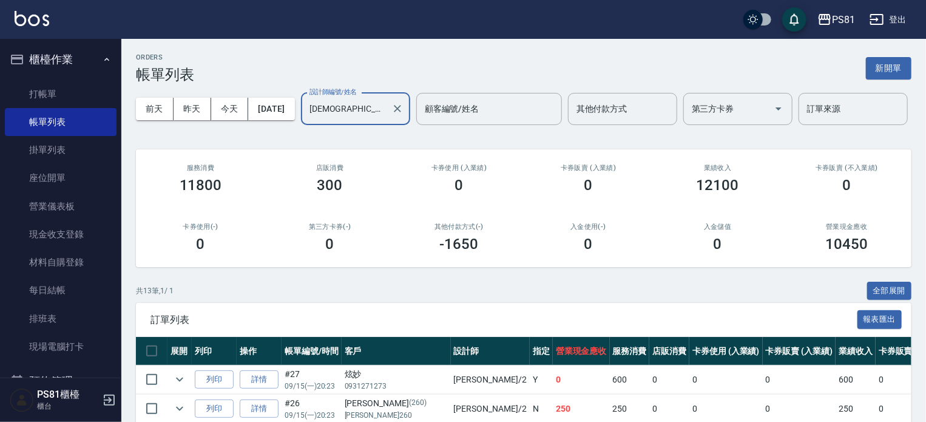
type input "[DEMOGRAPHIC_DATA]-2"
click at [392, 208] on div "店販消費 300" at bounding box center [329, 178] width 129 height 59
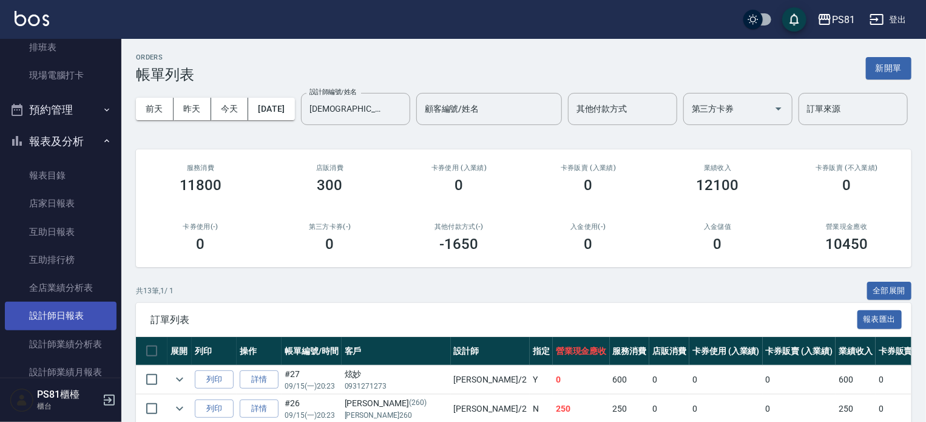
scroll to position [303, 0]
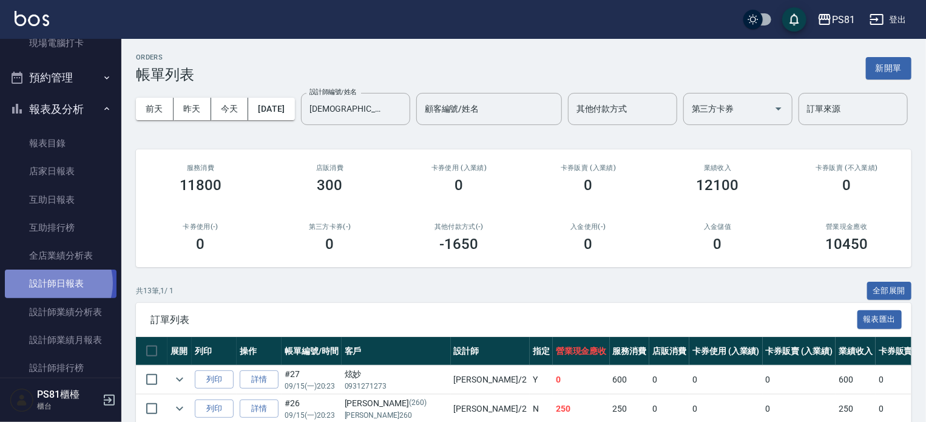
click at [56, 283] on link "設計師日報表" at bounding box center [61, 283] width 112 height 28
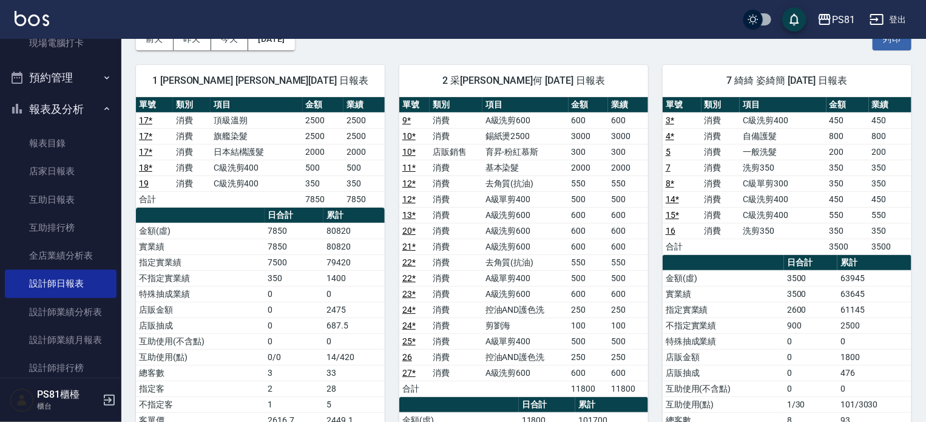
scroll to position [182, 0]
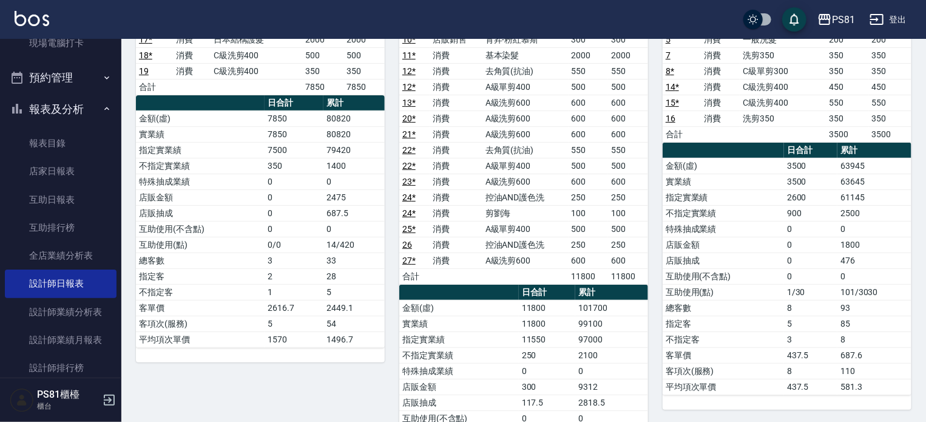
click at [554, 354] on td "250" at bounding box center [547, 355] width 56 height 16
click at [45, 103] on button "報表及分析" at bounding box center [61, 109] width 112 height 32
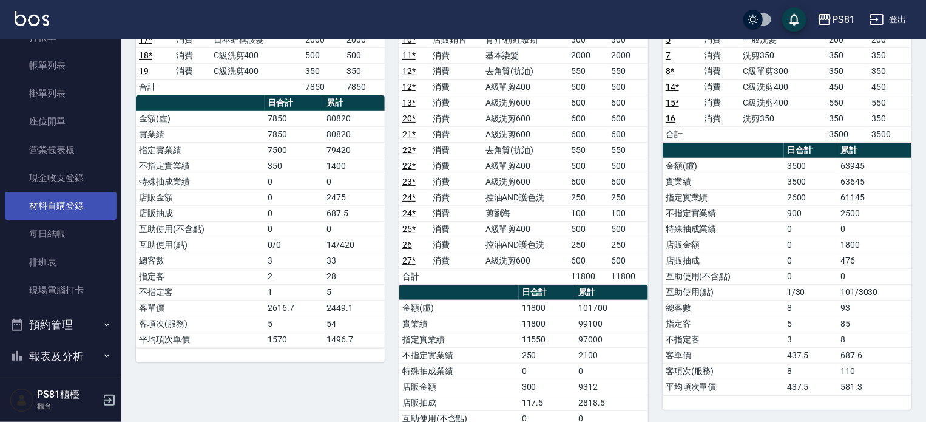
scroll to position [0, 0]
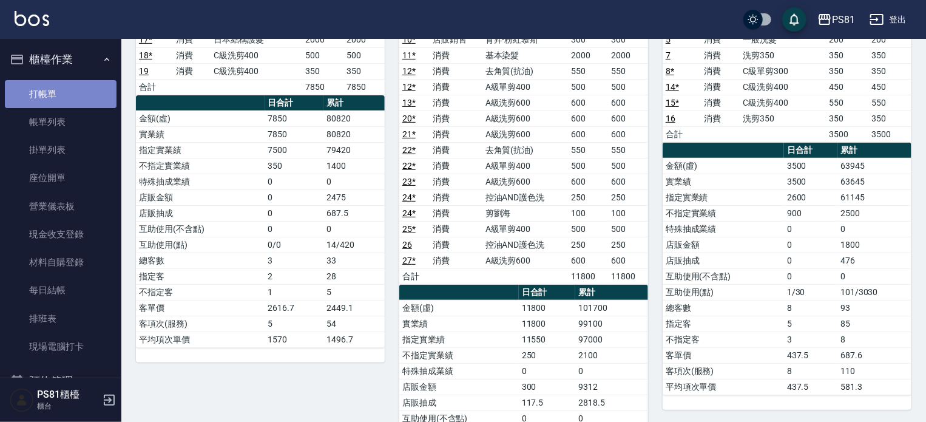
click at [61, 88] on link "打帳單" at bounding box center [61, 94] width 112 height 28
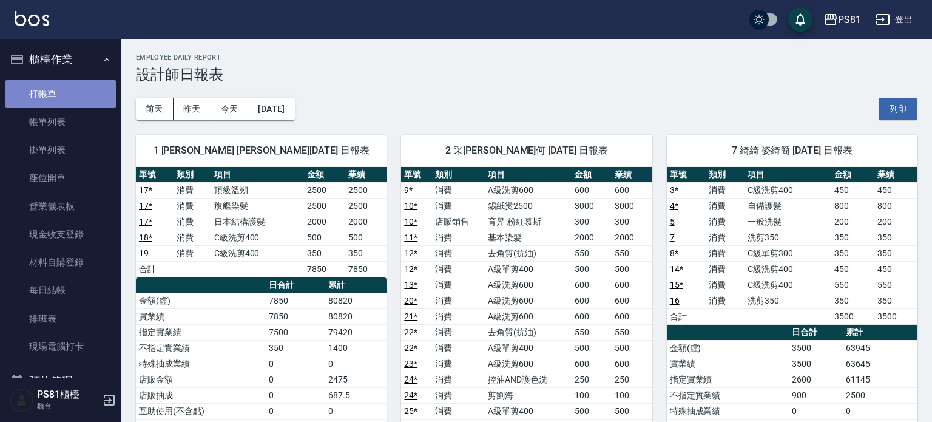
click at [61, 88] on link "打帳單" at bounding box center [61, 94] width 112 height 28
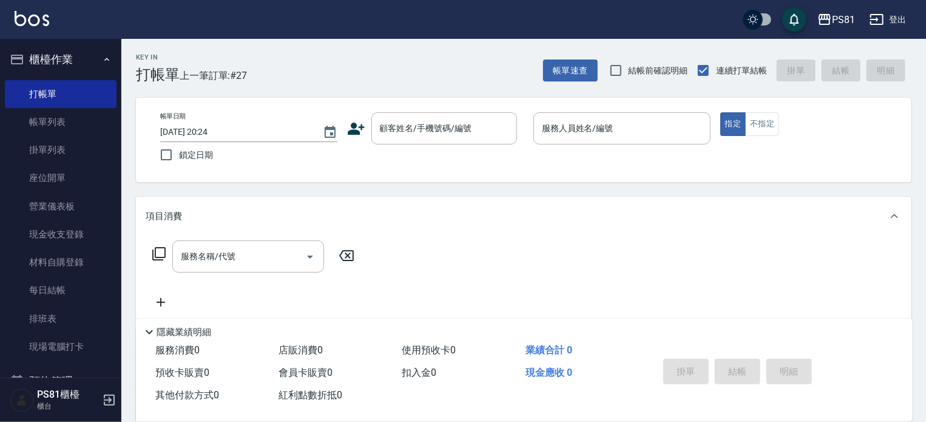
click at [64, 361] on ul "打帳單 帳單列表 掛單列表 座位開單 營業儀表板 現金收支登錄 材料自購登錄 每日結帳 排班表 現場電腦打卡" at bounding box center [61, 220] width 112 height 291
click at [67, 356] on link "現場電腦打卡" at bounding box center [61, 346] width 112 height 28
